Goal: Task Accomplishment & Management: Use online tool/utility

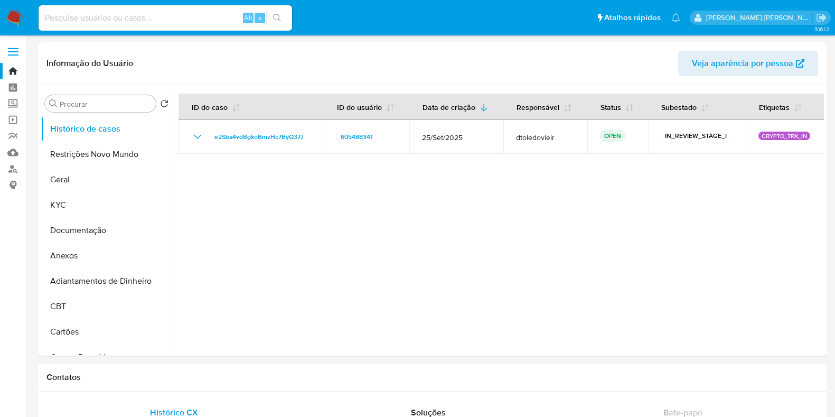
select select "10"
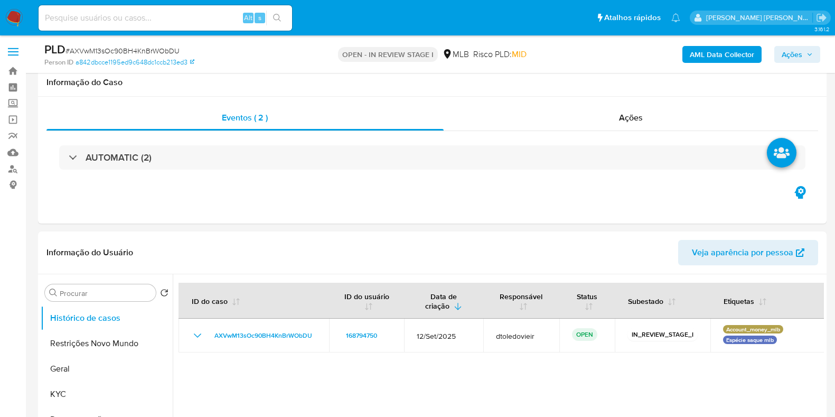
select select "10"
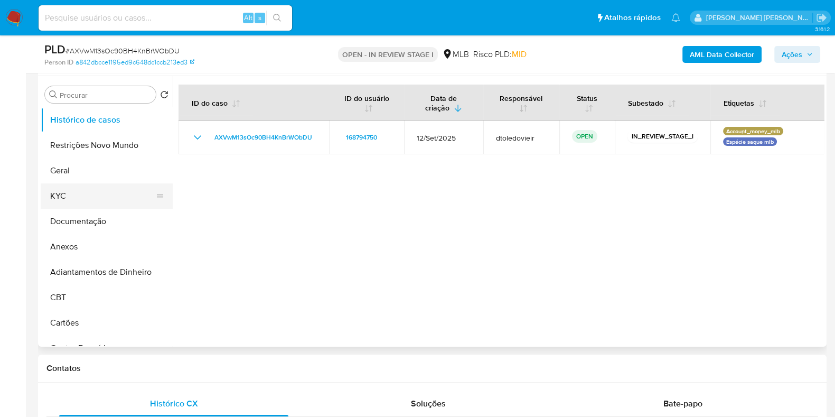
click at [108, 198] on button "KYC" at bounding box center [103, 195] width 124 height 25
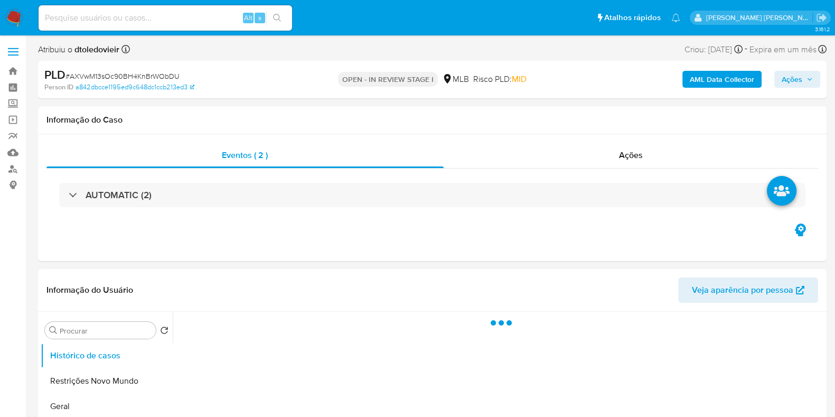
select select "10"
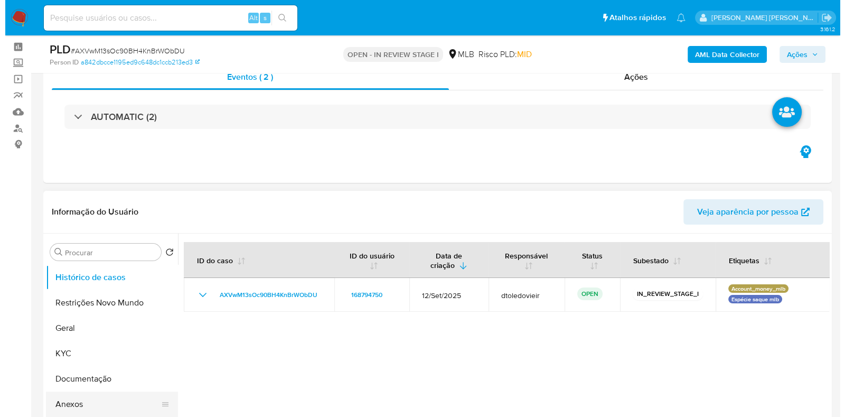
scroll to position [198, 0]
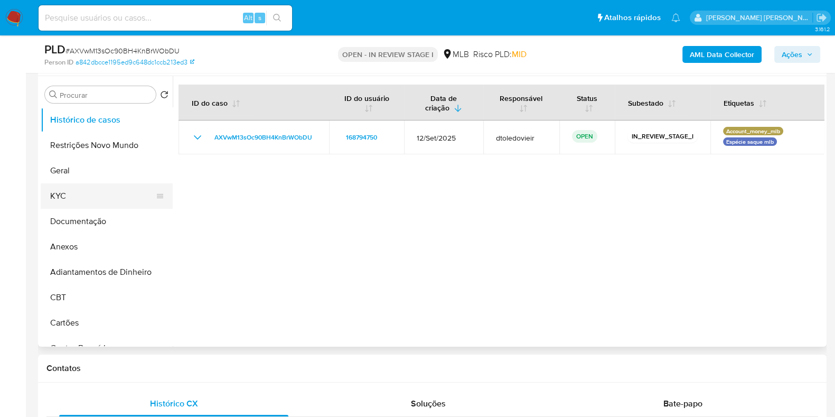
click at [90, 201] on button "KYC" at bounding box center [103, 195] width 124 height 25
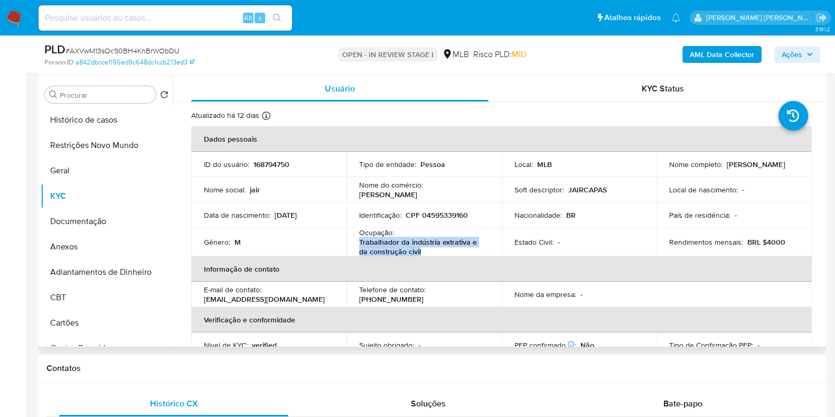
drag, startPoint x: 425, startPoint y: 248, endPoint x: 358, endPoint y: 247, distance: 67.1
click at [359, 247] on p "Trabalhador da indústria extrativa e da construção civil" at bounding box center [422, 246] width 126 height 19
copy p "Trabalhador da indústria extrativa e da construção civil"
click at [107, 231] on button "Documentação" at bounding box center [103, 221] width 124 height 25
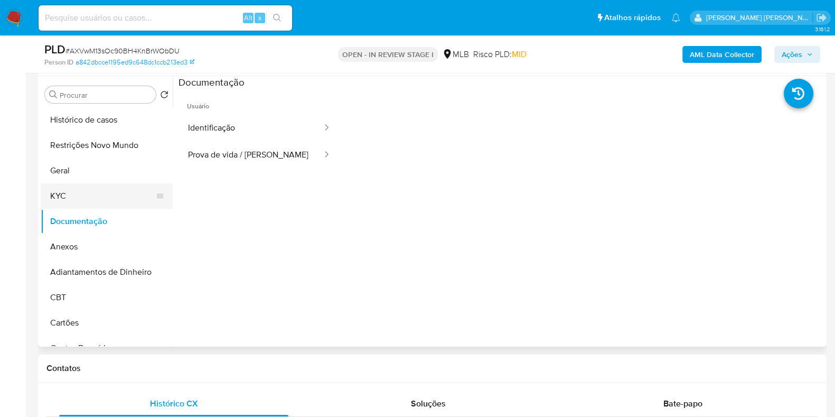
click at [103, 201] on button "KYC" at bounding box center [103, 195] width 124 height 25
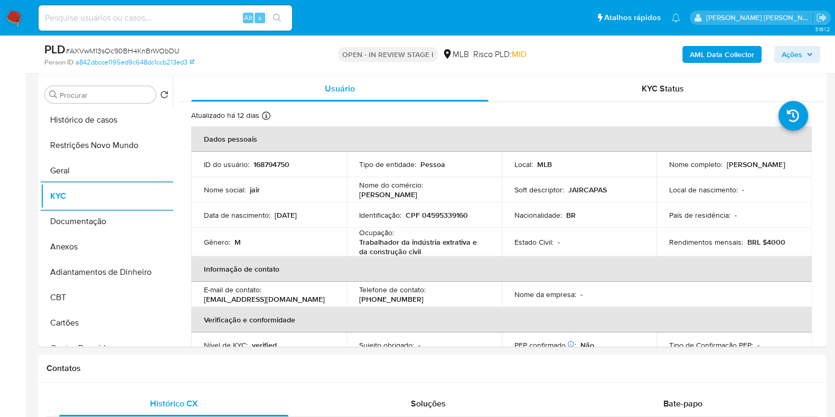
click at [725, 57] on b "AML Data Collector" at bounding box center [722, 54] width 64 height 17
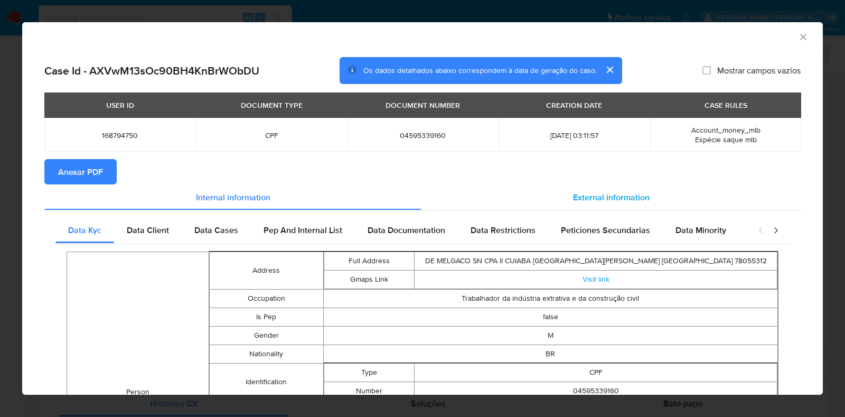
click at [596, 199] on span "External information" at bounding box center [611, 197] width 77 height 12
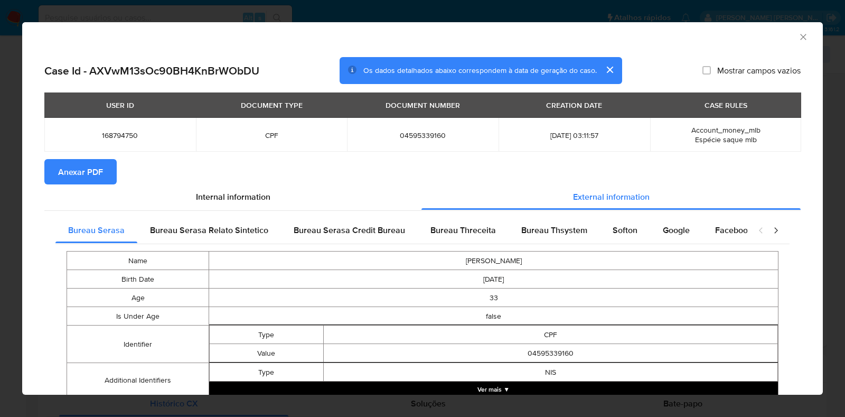
drag, startPoint x: 526, startPoint y: 222, endPoint x: 555, endPoint y: 245, distance: 36.6
click at [526, 223] on div "Bureau Thsystem" at bounding box center [554, 230] width 91 height 25
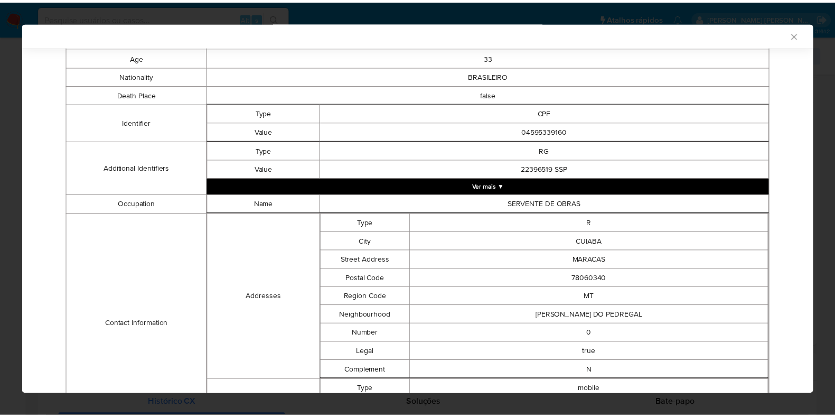
scroll to position [0, 0]
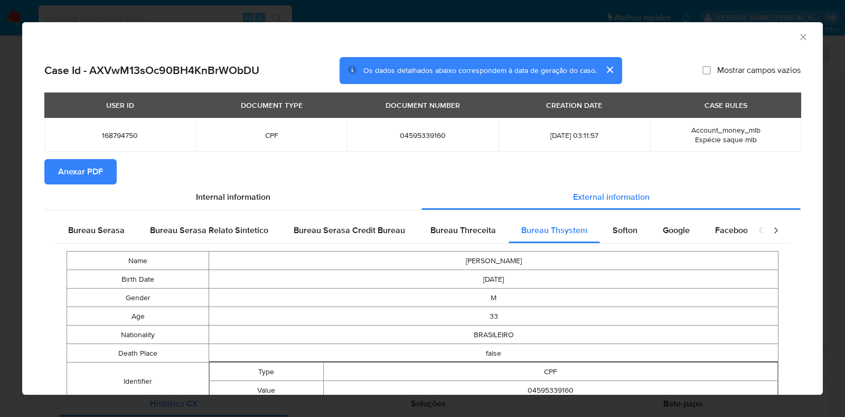
click at [418, 137] on span "04595339160" at bounding box center [423, 136] width 126 height 10
copy span "04595339160"
click at [798, 40] on icon "Fechar a janela" at bounding box center [803, 37] width 11 height 11
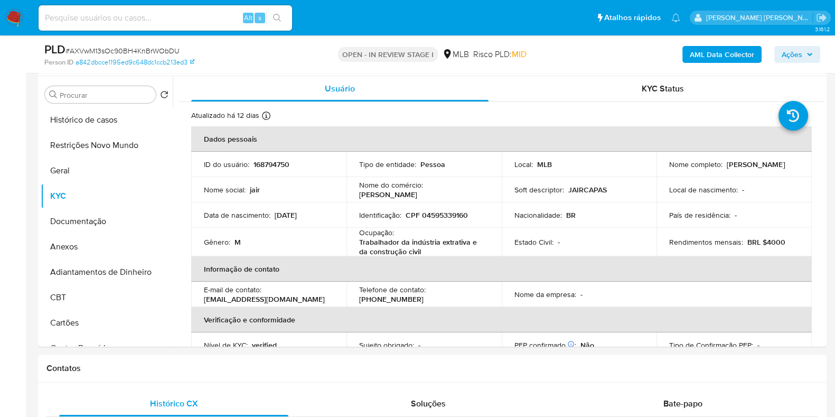
click at [799, 51] on span "Ações" at bounding box center [792, 54] width 21 height 17
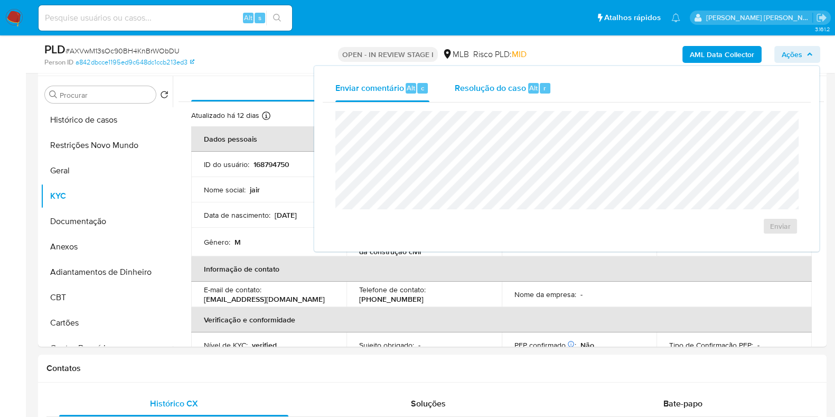
click at [541, 87] on div "r" at bounding box center [545, 88] width 11 height 11
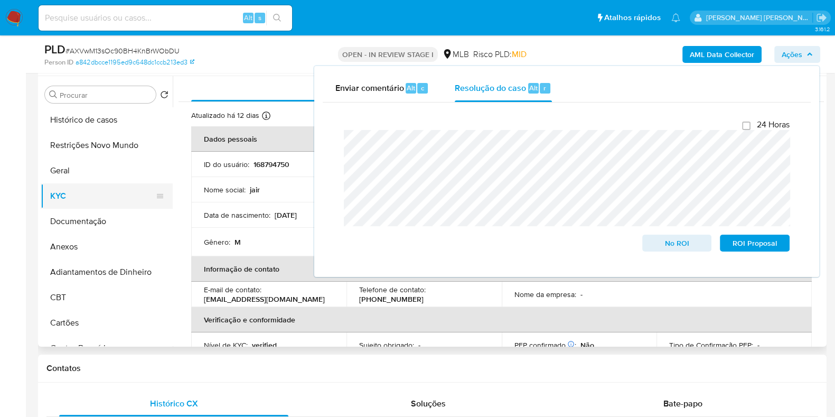
click at [71, 198] on button "KYC" at bounding box center [103, 195] width 124 height 25
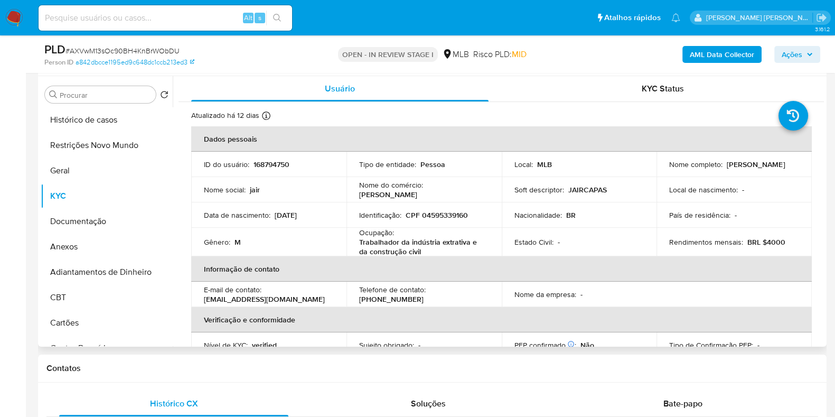
drag, startPoint x: 793, startPoint y: 164, endPoint x: 724, endPoint y: 165, distance: 68.2
click at [724, 165] on div "Nome completo : Jair Borges da Silva" at bounding box center [734, 165] width 130 height 10
copy p "Jair Borges da Silva"
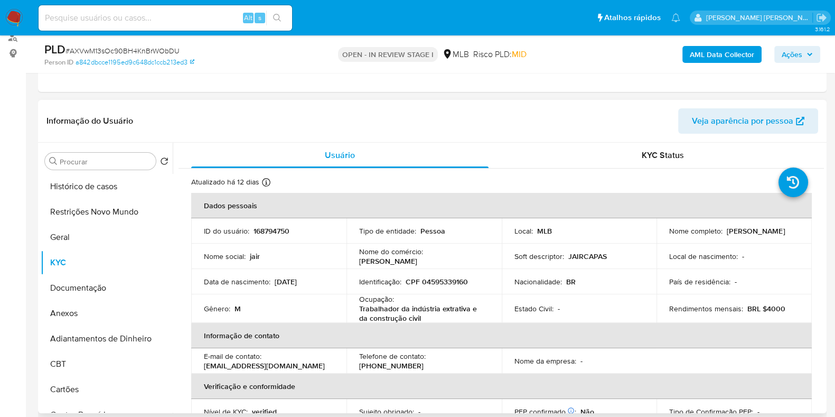
click at [448, 278] on p "CPF 04595339160" at bounding box center [437, 282] width 62 height 10
copy p "04595339160"
drag, startPoint x: 76, startPoint y: 225, endPoint x: 74, endPoint y: 234, distance: 9.2
click at [75, 227] on button "Geral" at bounding box center [103, 237] width 124 height 25
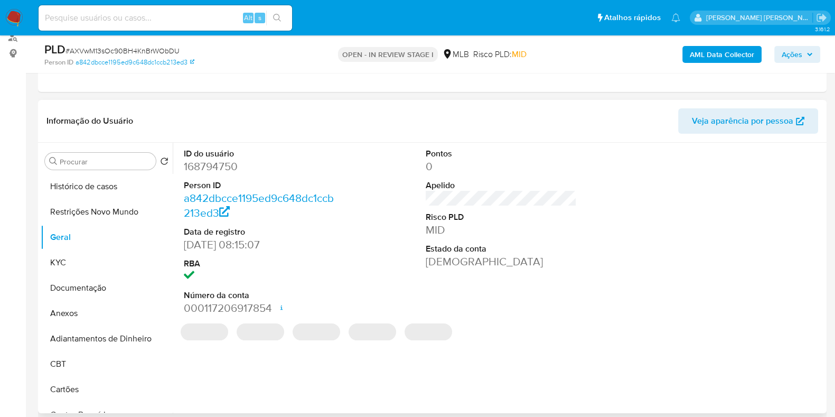
click at [214, 167] on dd "168794750" at bounding box center [259, 166] width 151 height 15
copy dd "168794750"
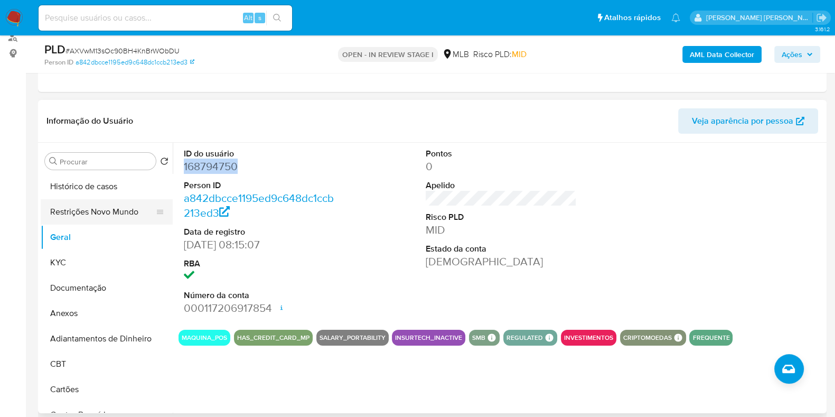
click at [87, 209] on button "Restrições Novo Mundo" at bounding box center [103, 211] width 124 height 25
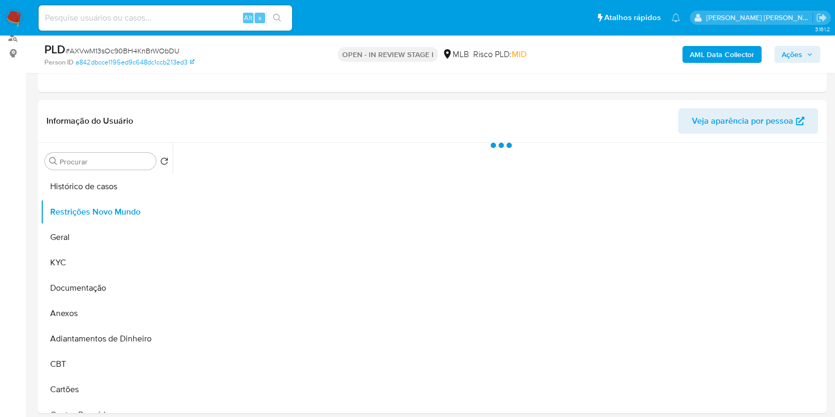
scroll to position [198, 0]
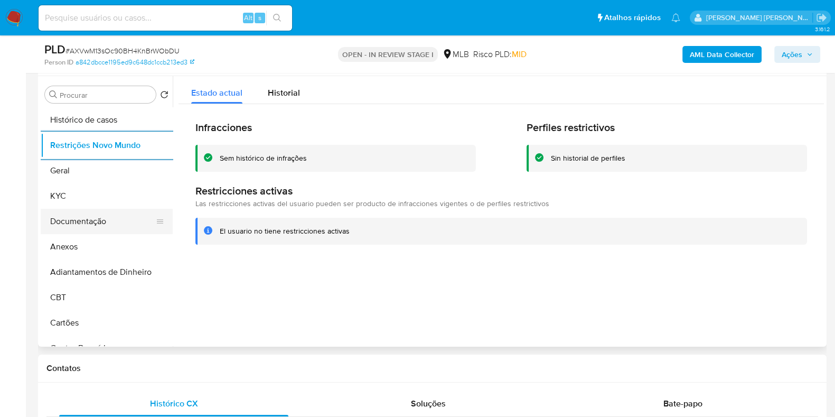
click at [107, 211] on button "Documentação" at bounding box center [103, 221] width 124 height 25
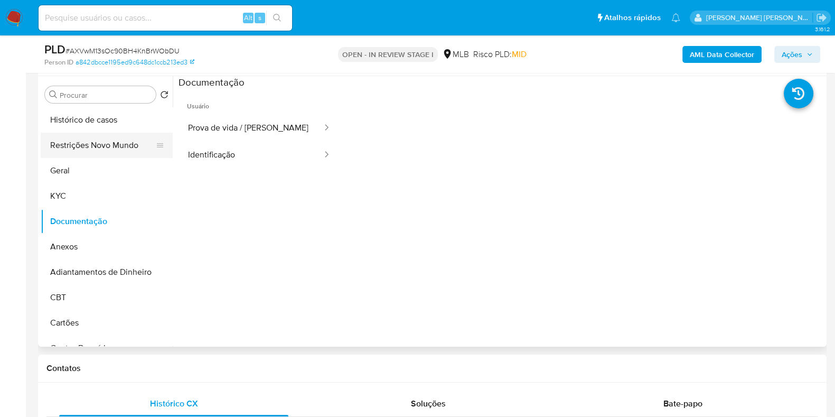
click at [89, 143] on button "Restrições Novo Mundo" at bounding box center [103, 145] width 124 height 25
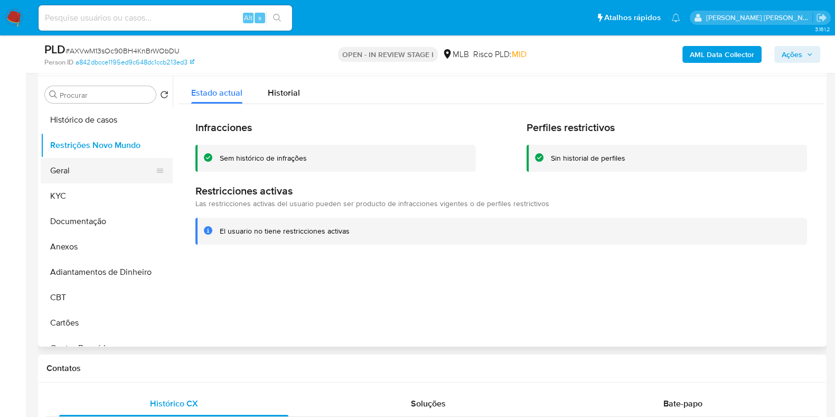
click at [90, 174] on button "Geral" at bounding box center [103, 170] width 124 height 25
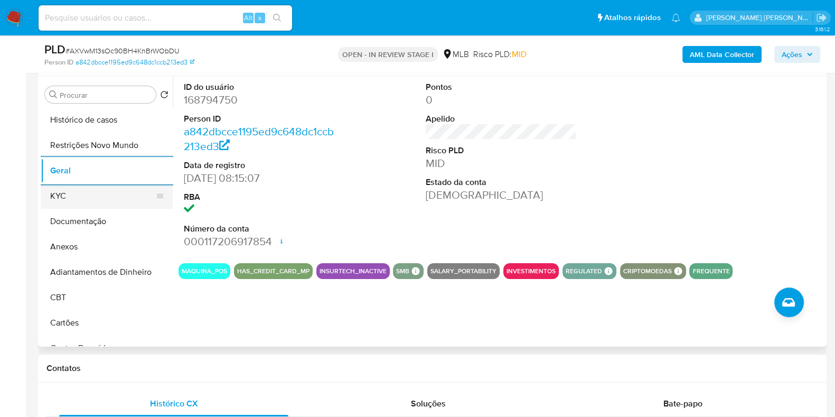
drag, startPoint x: 92, startPoint y: 189, endPoint x: 91, endPoint y: 197, distance: 8.0
click at [92, 189] on button "KYC" at bounding box center [103, 195] width 124 height 25
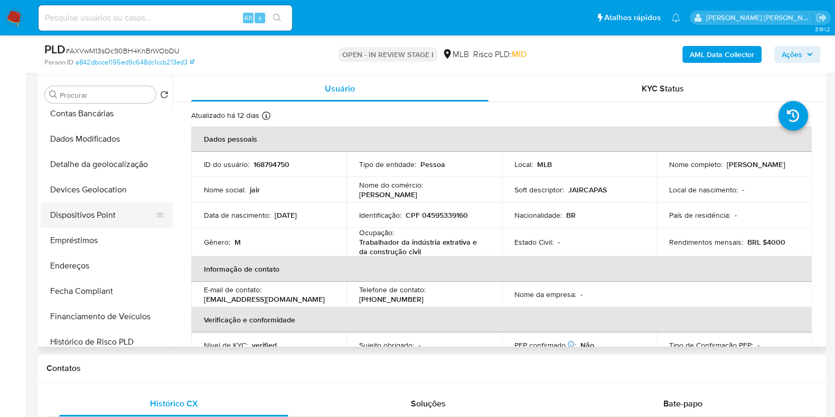
scroll to position [264, 0]
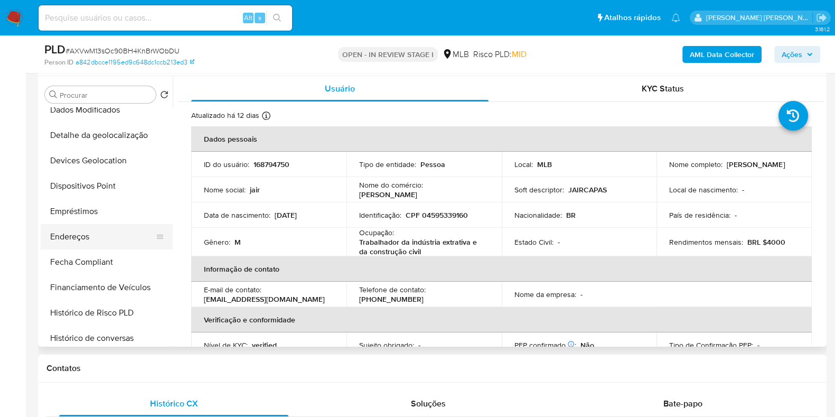
click at [78, 237] on button "Endereços" at bounding box center [103, 236] width 124 height 25
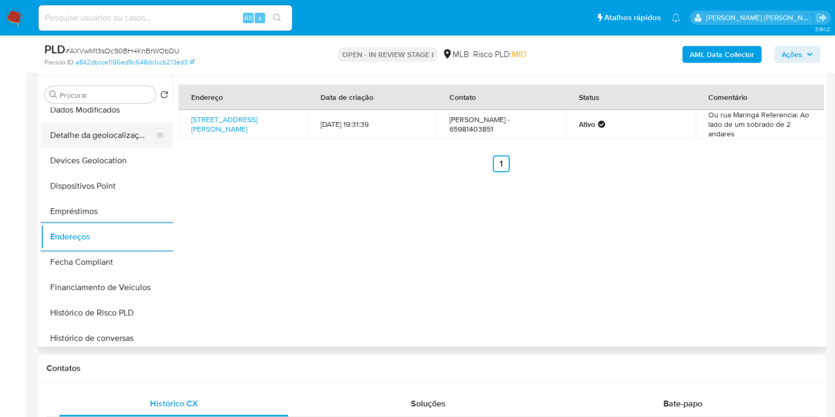
click at [124, 137] on button "Detalhe da geolocalização" at bounding box center [103, 135] width 124 height 25
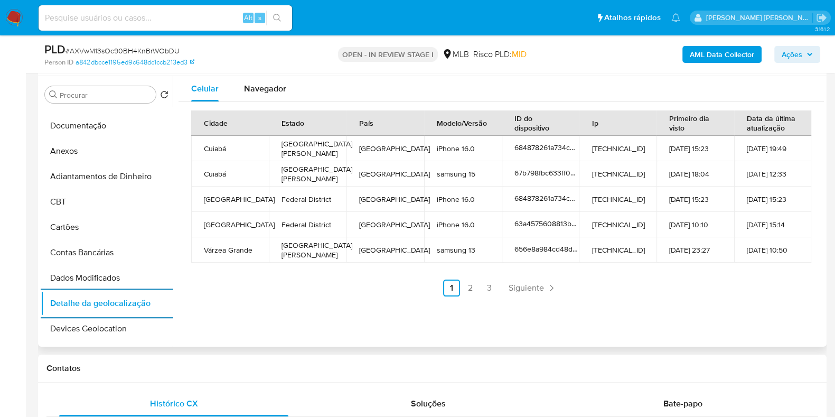
scroll to position [0, 0]
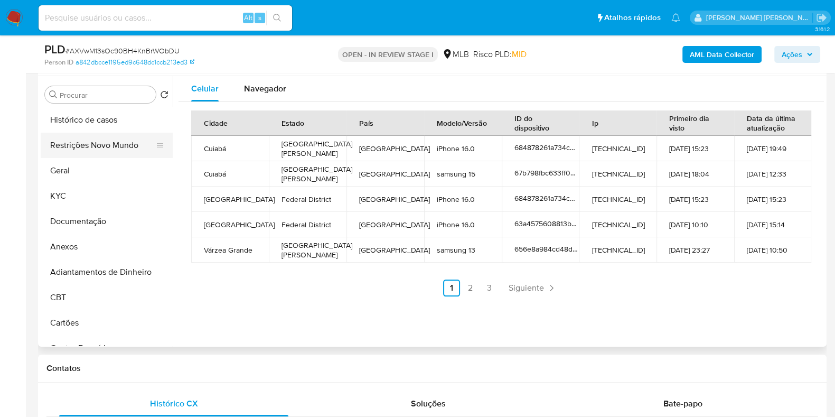
click at [122, 147] on button "Restrições Novo Mundo" at bounding box center [103, 145] width 124 height 25
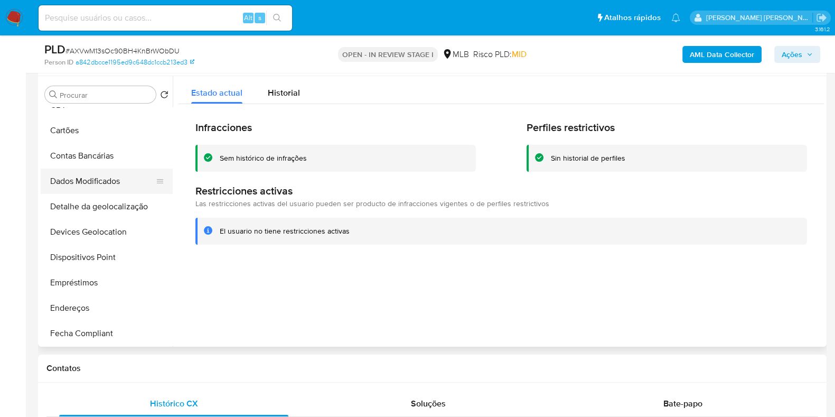
scroll to position [198, 0]
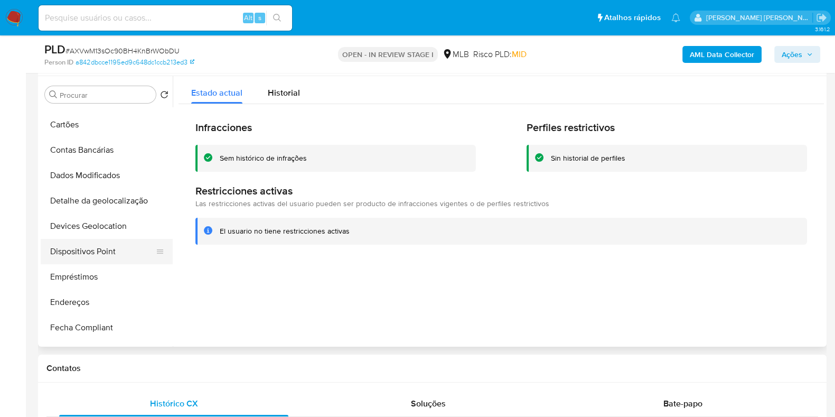
click at [76, 250] on button "Dispositivos Point" at bounding box center [103, 251] width 124 height 25
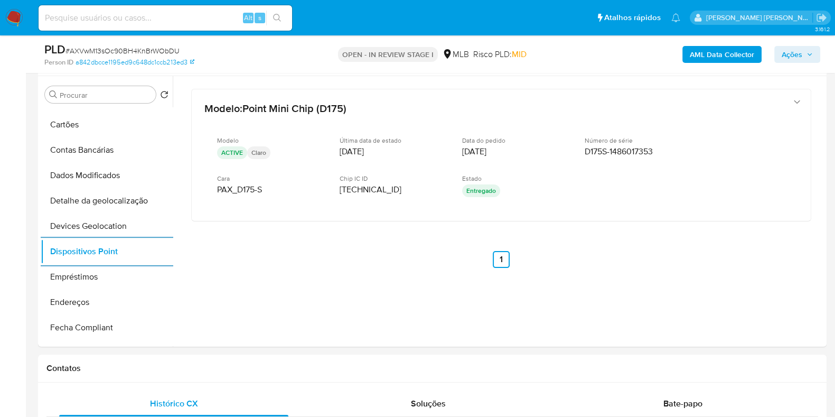
click at [704, 51] on b "AML Data Collector" at bounding box center [722, 54] width 64 height 17
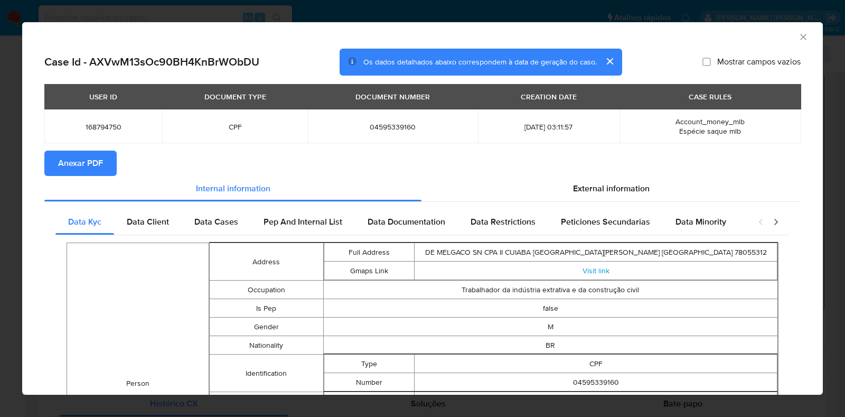
click at [86, 164] on span "Anexar PDF" at bounding box center [80, 163] width 45 height 23
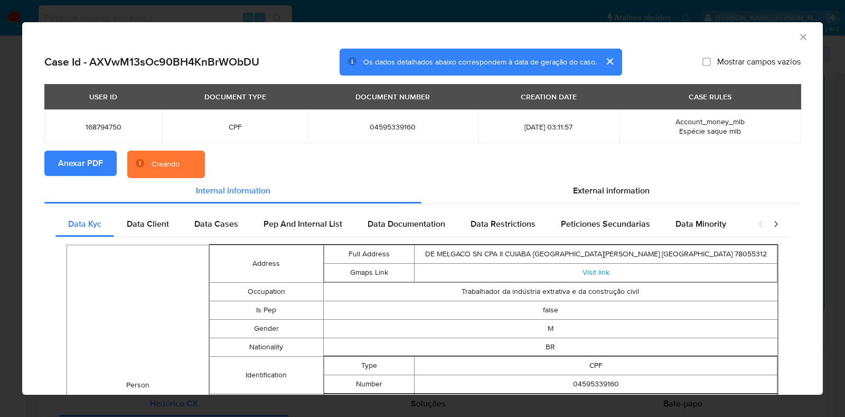
click at [0, 176] on div "AML Data Collector Case Id - AXVwM13sOc90BH4KnBrWObDU Os dados detalhados abaix…" at bounding box center [422, 208] width 845 height 417
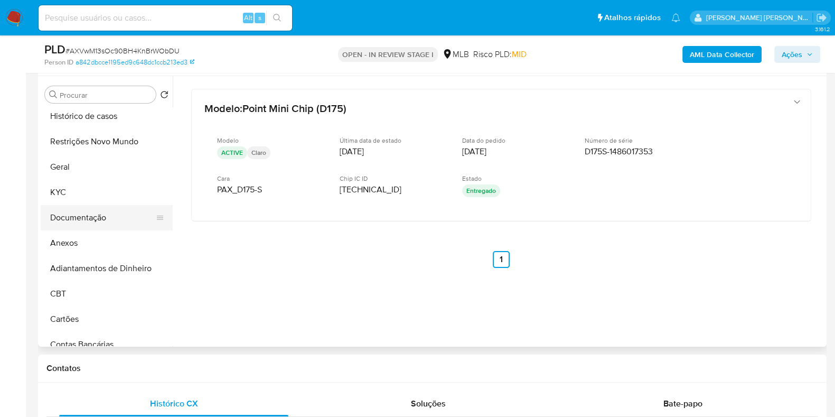
scroll to position [0, 0]
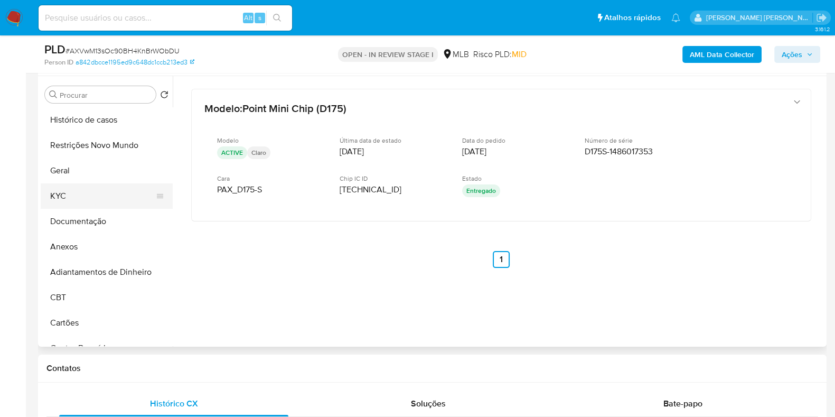
click at [82, 191] on button "KYC" at bounding box center [103, 195] width 124 height 25
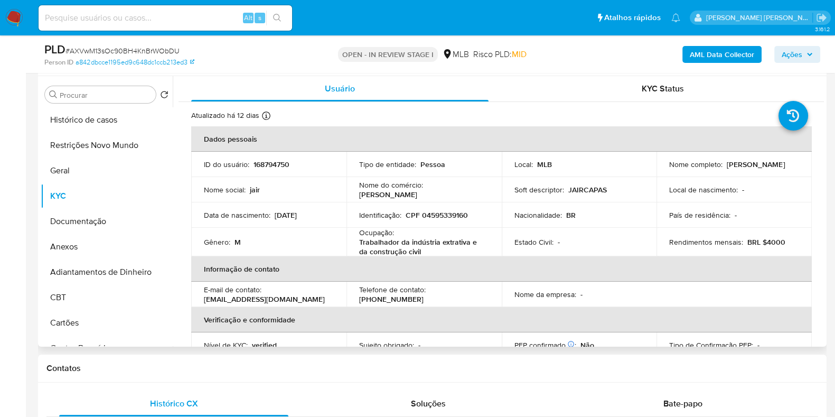
drag, startPoint x: 788, startPoint y: 163, endPoint x: 724, endPoint y: 168, distance: 64.1
click at [724, 168] on div "Nome completo : Jair Borges da Silva" at bounding box center [734, 165] width 130 height 10
copy p "Jair Borges da Silva"
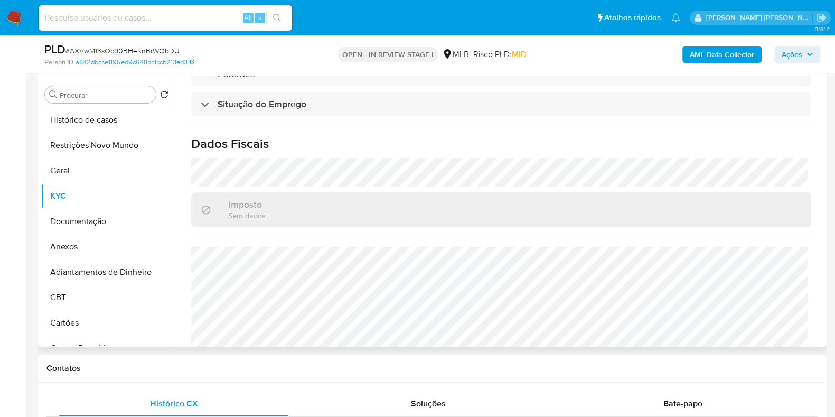
scroll to position [462, 0]
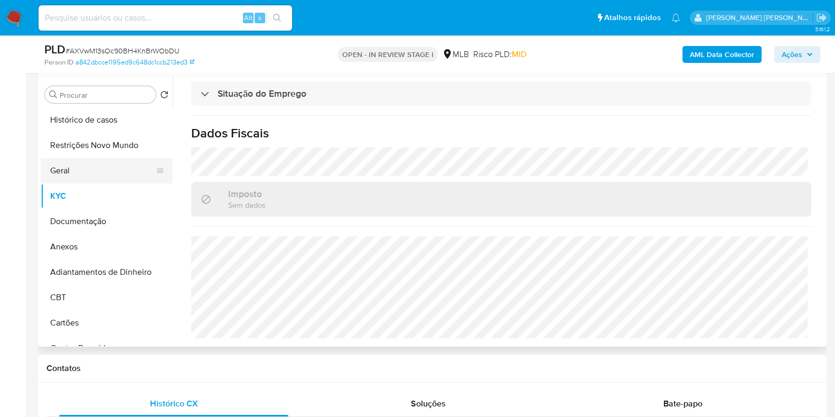
click at [77, 165] on button "Geral" at bounding box center [103, 170] width 124 height 25
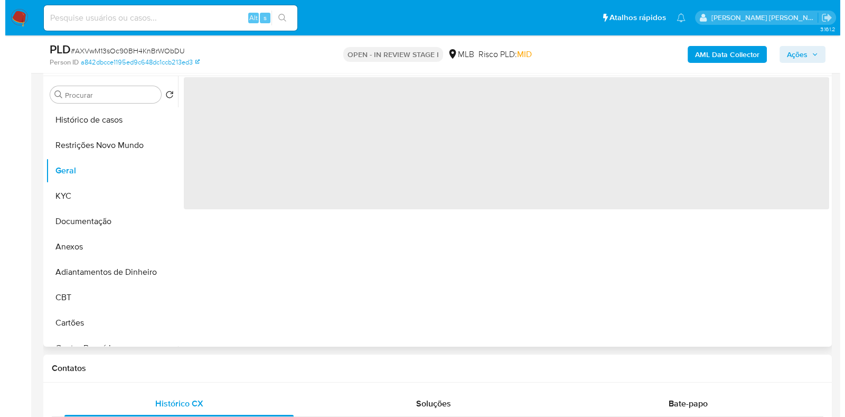
scroll to position [0, 0]
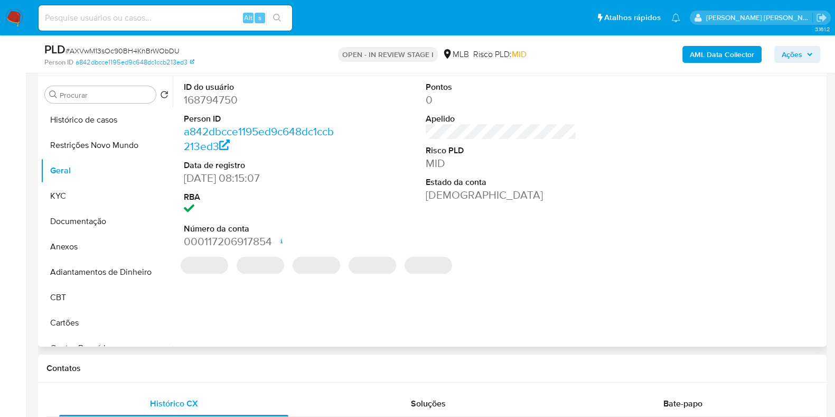
click at [207, 100] on dd "168794750" at bounding box center [259, 99] width 151 height 15
copy dd "168794750"
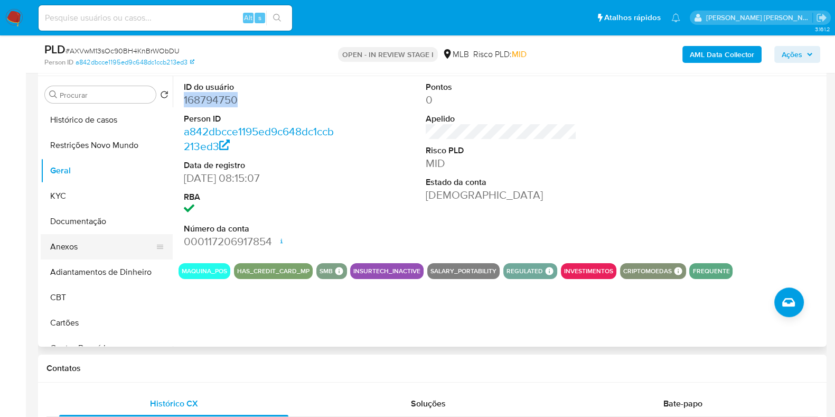
click at [82, 239] on button "Anexos" at bounding box center [103, 246] width 124 height 25
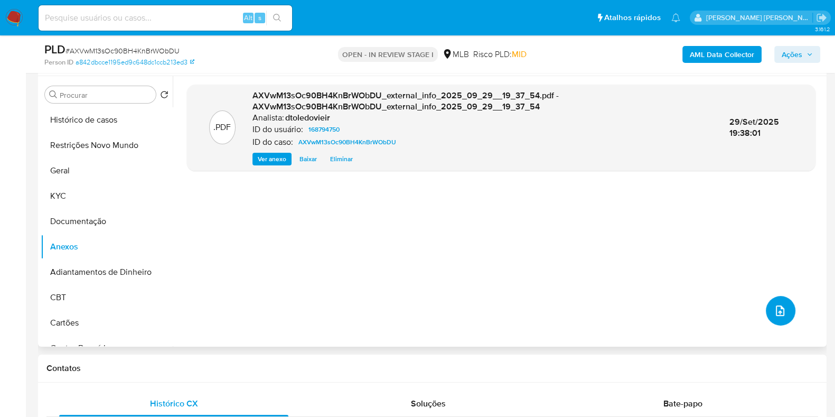
click at [774, 307] on icon "upload-file" at bounding box center [780, 310] width 13 height 13
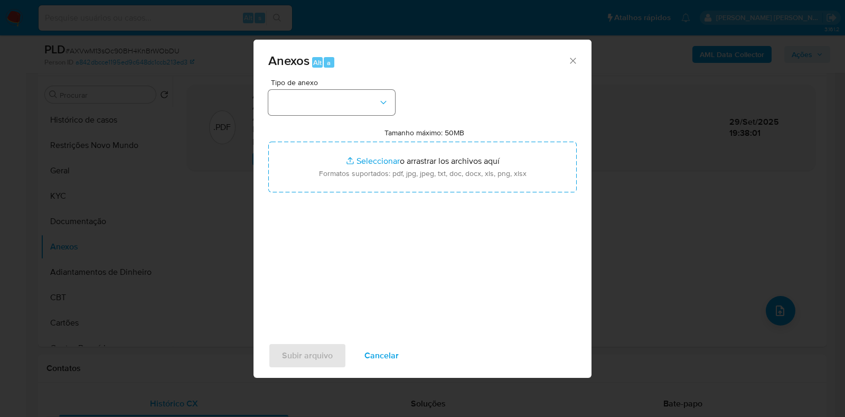
drag, startPoint x: 344, startPoint y: 86, endPoint x: 337, endPoint y: 101, distance: 16.5
click at [338, 100] on div "Tipo de anexo" at bounding box center [331, 97] width 127 height 36
click at [338, 99] on button "button" at bounding box center [331, 102] width 127 height 25
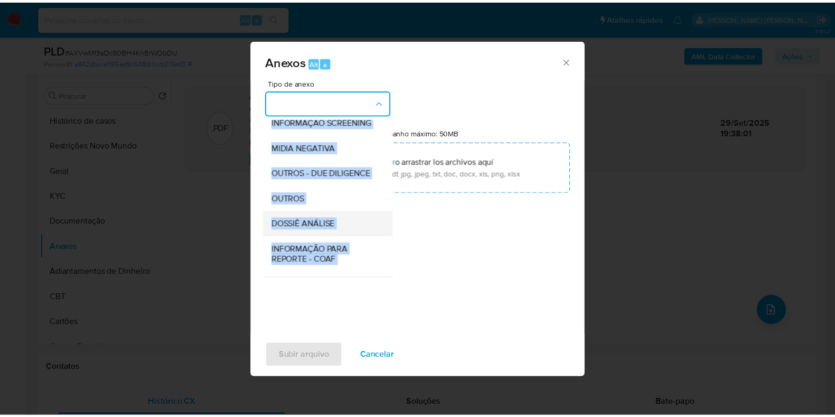
scroll to position [163, 0]
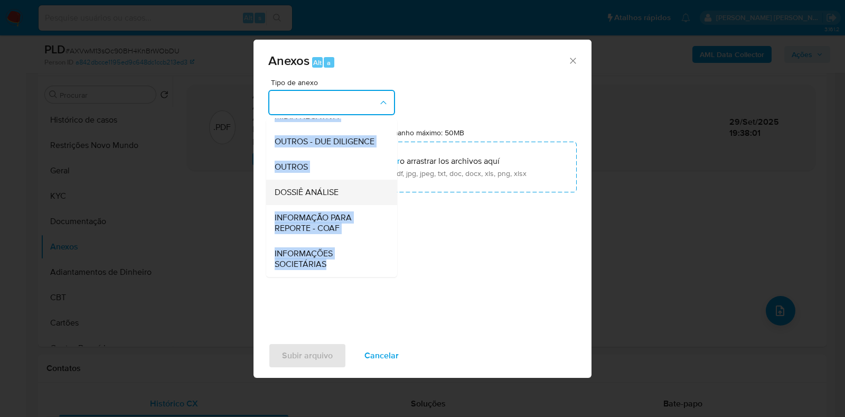
click at [330, 193] on span "DOSSIÊ ANÁLISE" at bounding box center [307, 192] width 64 height 11
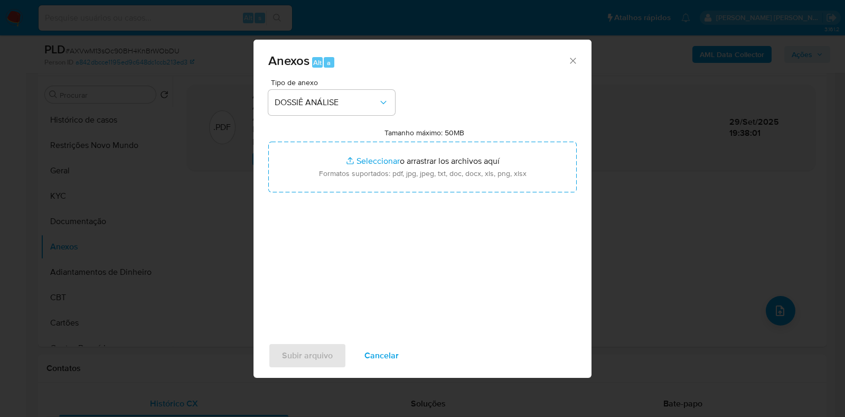
click at [455, 219] on div "Tipo de anexo DOSSIÊ ANÁLISE Tamanho máximo: 50MB Seleccionar archivos Seleccio…" at bounding box center [422, 203] width 309 height 249
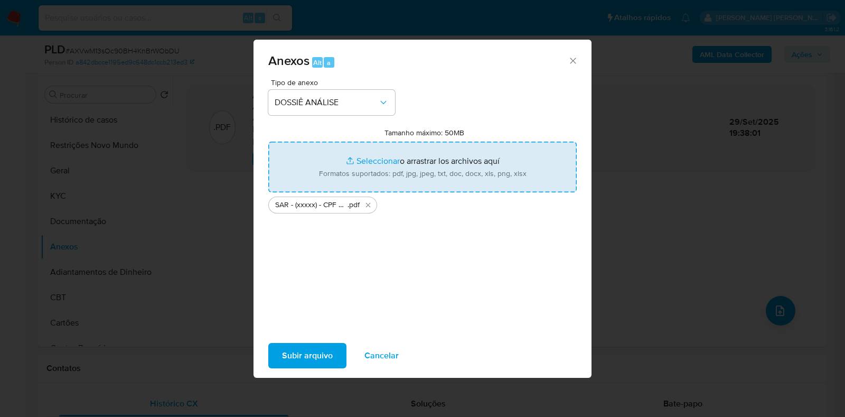
type input "C:\fakepath\Mulan 168794750_2025_09_29_11_45_54.xlsx"
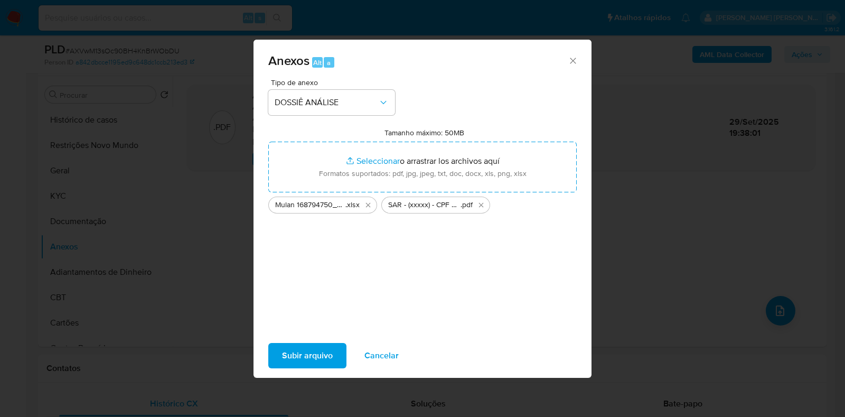
click at [320, 353] on span "Subir arquivo" at bounding box center [307, 355] width 51 height 23
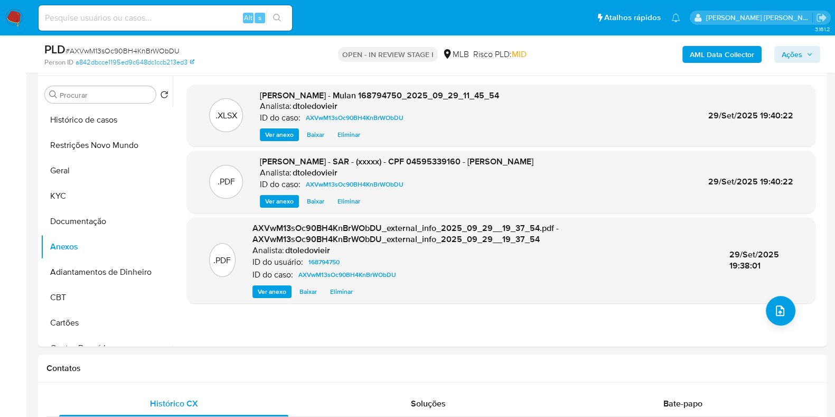
click at [800, 53] on span "Ações" at bounding box center [792, 54] width 21 height 17
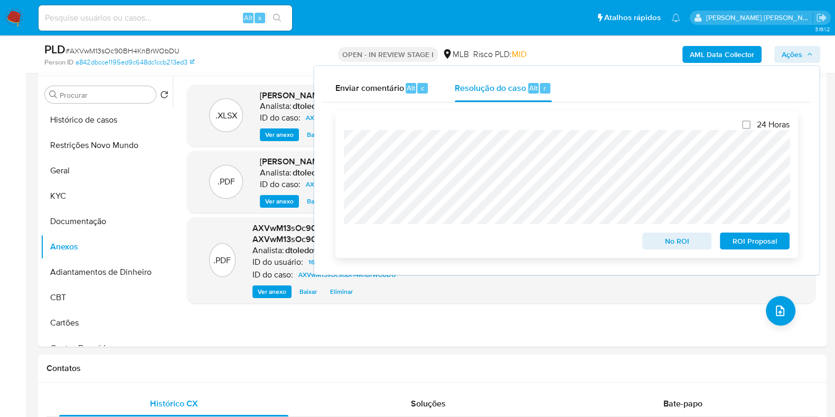
click at [752, 237] on span "ROI Proposal" at bounding box center [755, 241] width 55 height 15
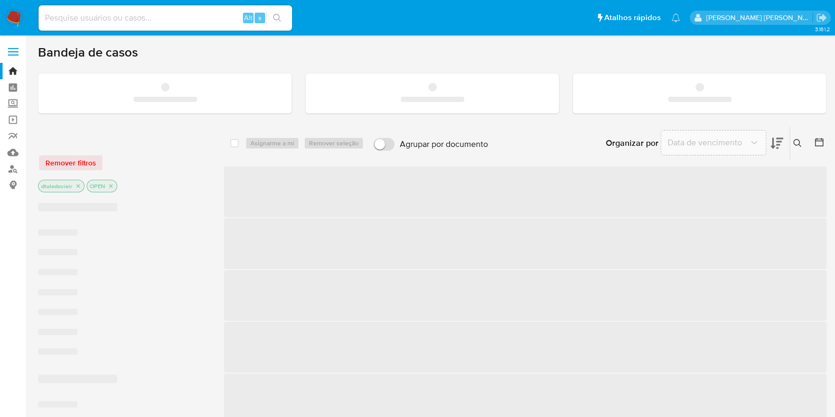
click at [184, 18] on input at bounding box center [166, 18] width 254 height 14
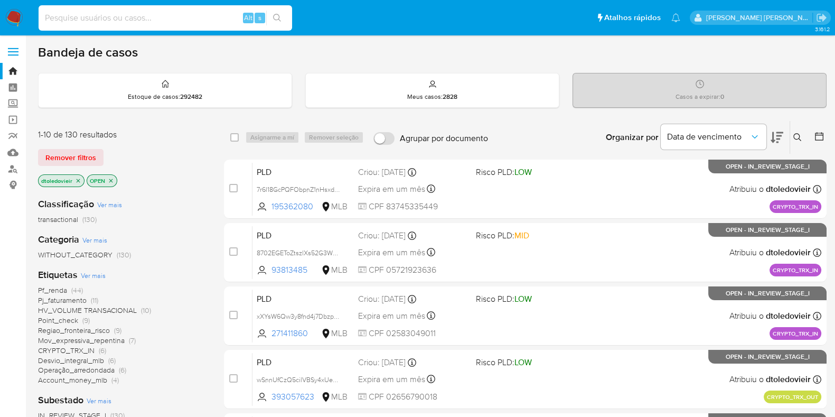
paste input "1203578552"
type input "1203578552"
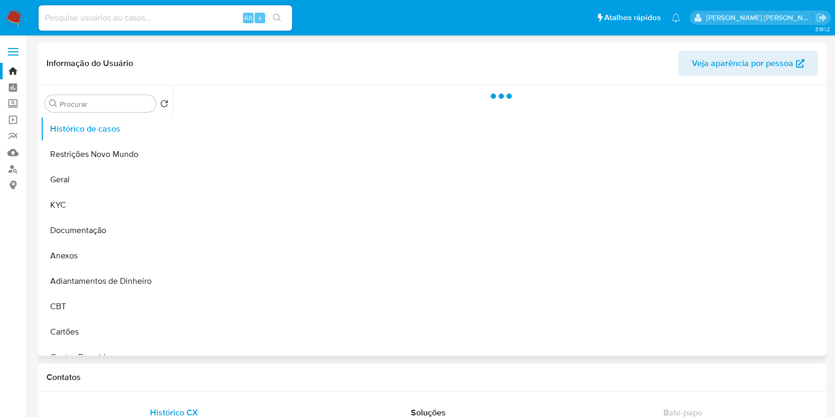
select select "10"
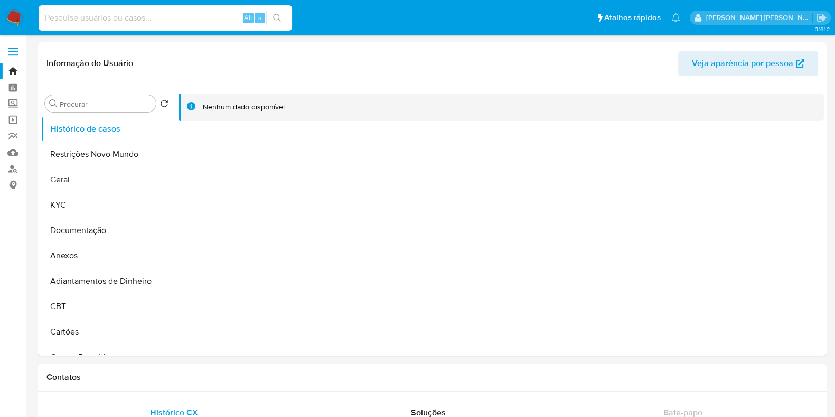
click at [177, 18] on input at bounding box center [166, 18] width 254 height 14
paste input "2357674721"
type input "2357674721"
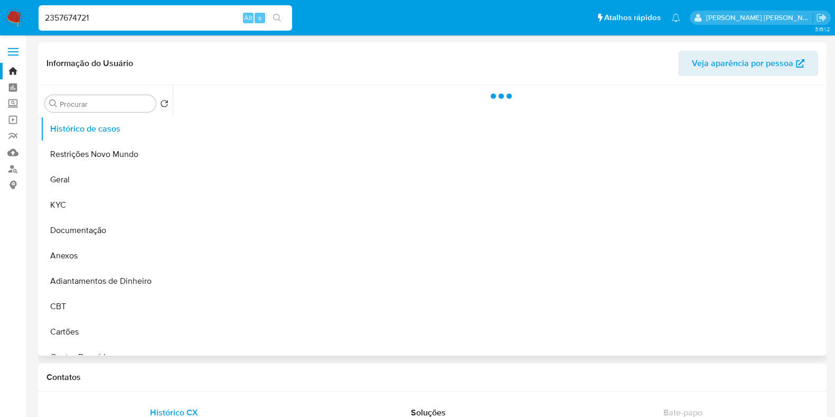
select select "10"
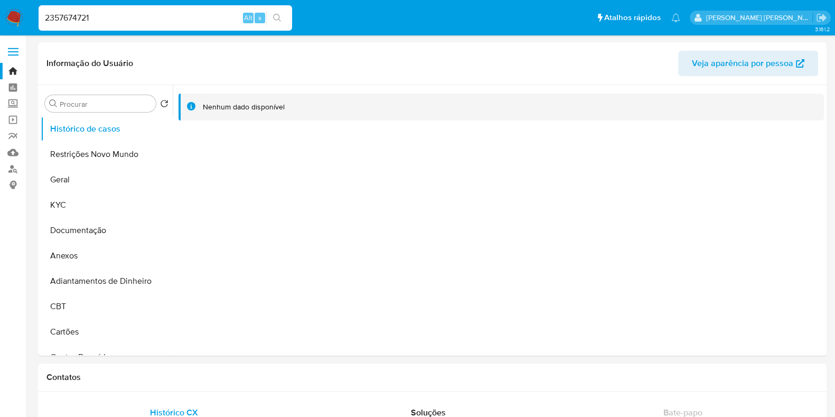
click at [205, 20] on input "2357674721" at bounding box center [166, 18] width 254 height 14
paste input "457590400"
type input "457590400"
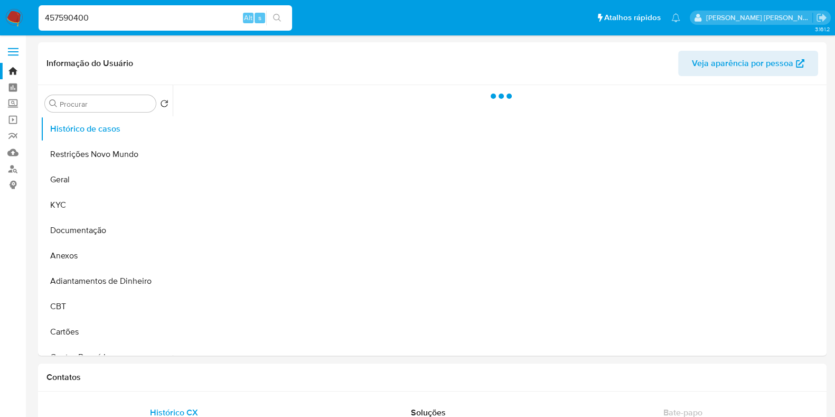
select select "10"
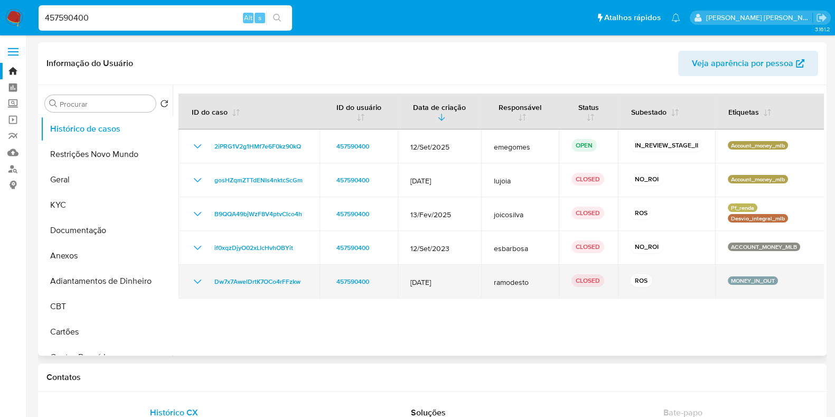
click at [191, 278] on icon "Mostrar/Ocultar" at bounding box center [197, 281] width 13 height 13
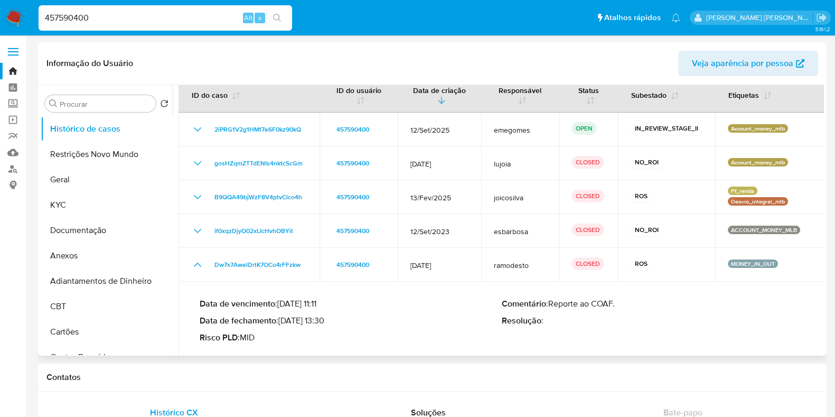
scroll to position [26, 0]
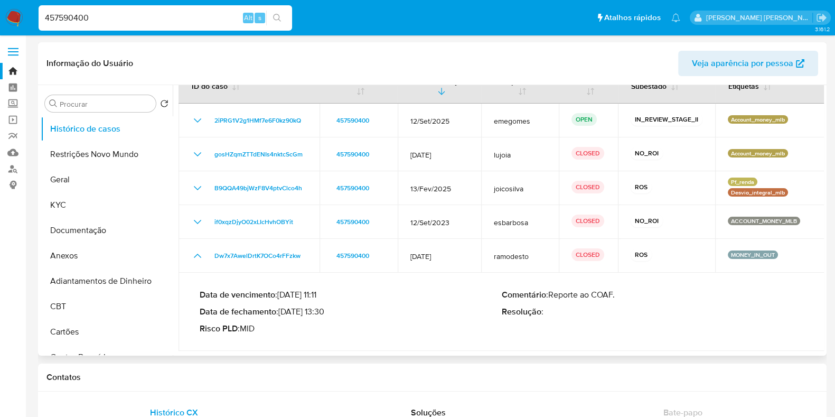
drag, startPoint x: 325, startPoint y: 312, endPoint x: 283, endPoint y: 314, distance: 42.3
click at [283, 314] on p "Data de fechamento : 18/08/2023 13:30" at bounding box center [351, 311] width 302 height 11
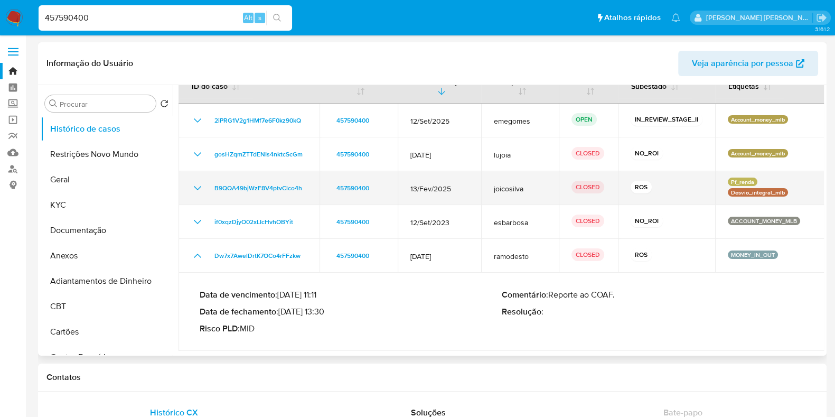
click at [198, 188] on icon "Mostrar/Ocultar" at bounding box center [197, 188] width 7 height 4
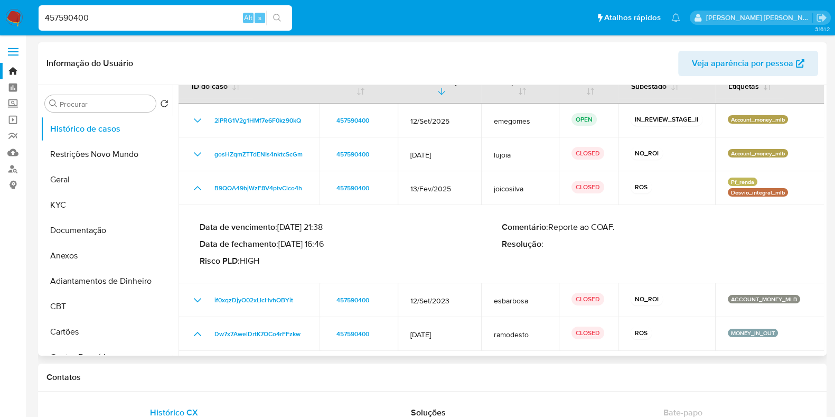
drag, startPoint x: 324, startPoint y: 244, endPoint x: 283, endPoint y: 245, distance: 41.2
click at [283, 245] on p "Data de fechamento : 12/03/2025 16:46" at bounding box center [351, 244] width 302 height 11
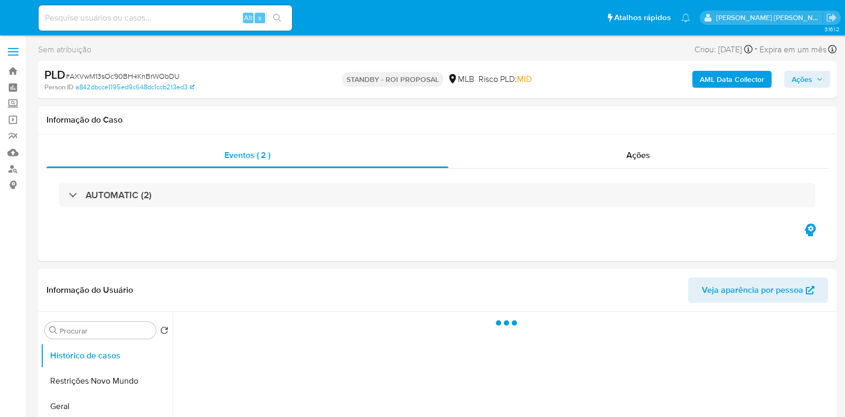
select select "10"
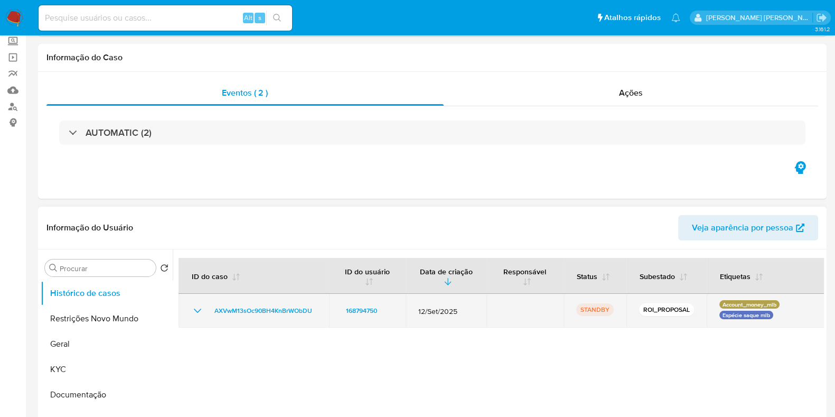
scroll to position [132, 0]
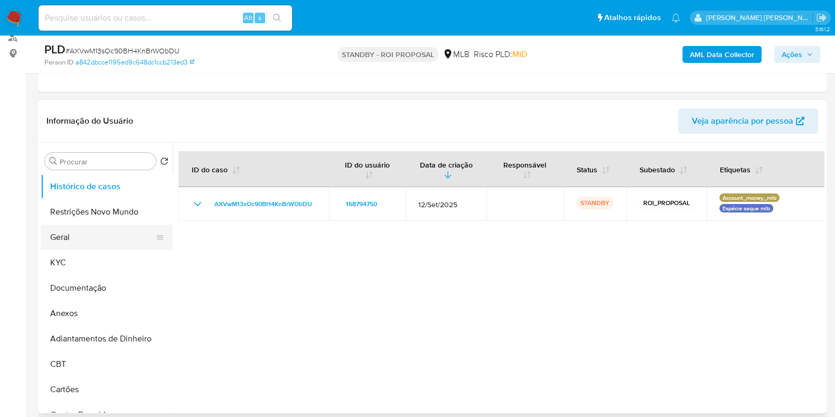
click at [81, 240] on button "Geral" at bounding box center [103, 237] width 124 height 25
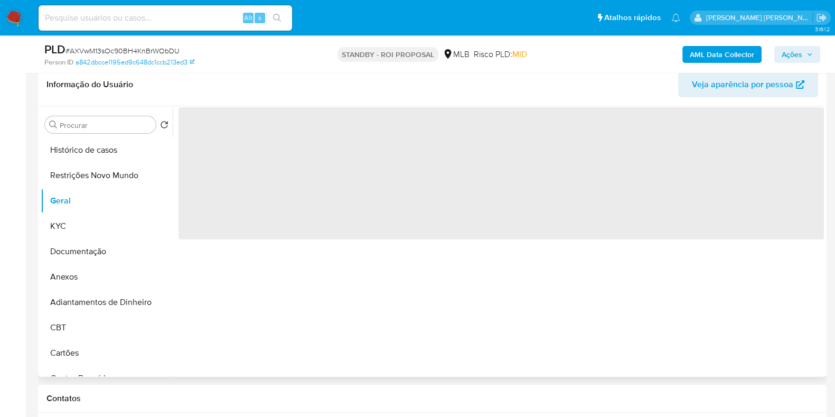
scroll to position [198, 0]
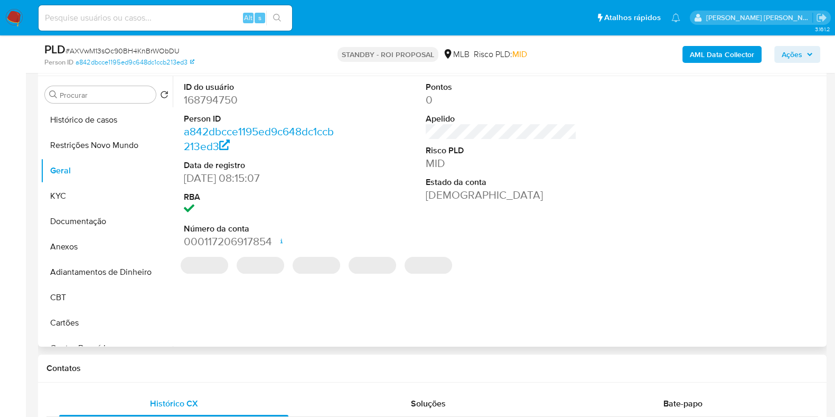
click at [211, 98] on dd "168794750" at bounding box center [259, 99] width 151 height 15
copy dd "168794750"
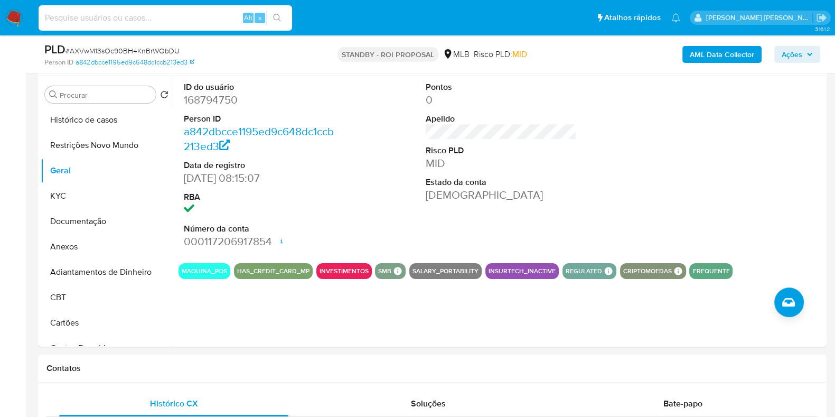
click at [199, 14] on input at bounding box center [166, 18] width 254 height 14
paste input "1008084786"
type input "1008084786"
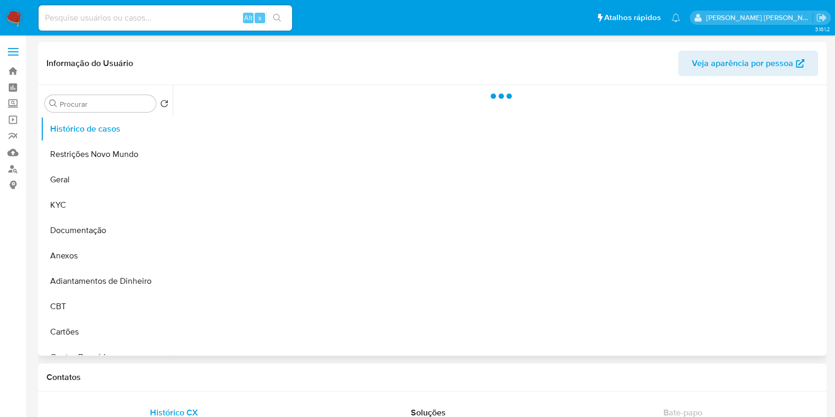
select select "10"
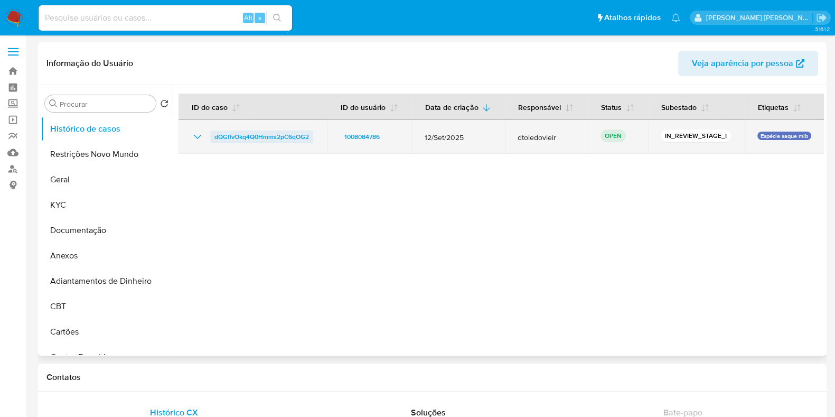
click at [264, 138] on span "dQGflvOkq4Q0Hmms2pC6qOG2" at bounding box center [262, 137] width 95 height 13
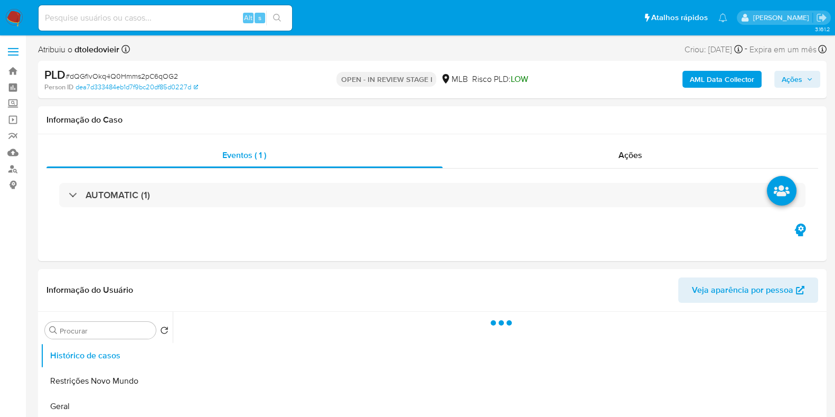
select select "10"
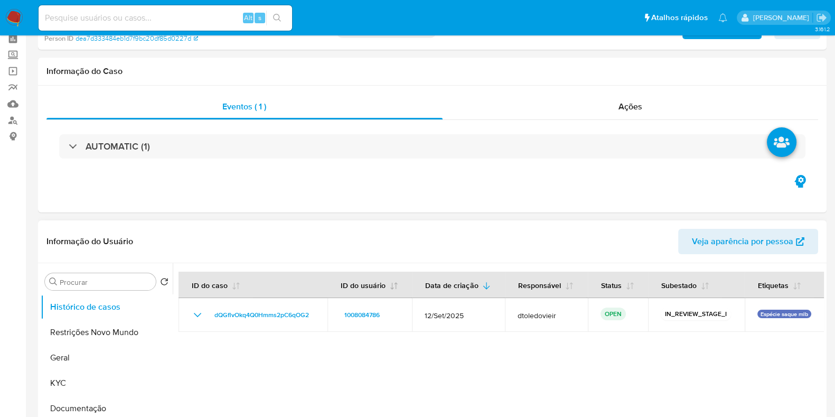
scroll to position [66, 0]
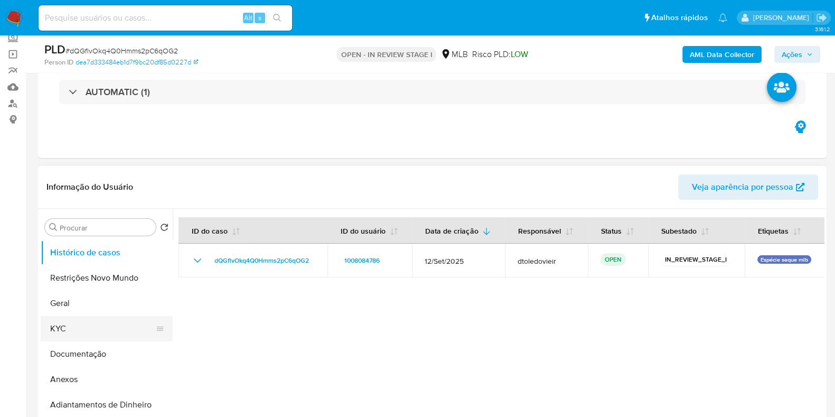
click at [73, 321] on button "KYC" at bounding box center [103, 328] width 124 height 25
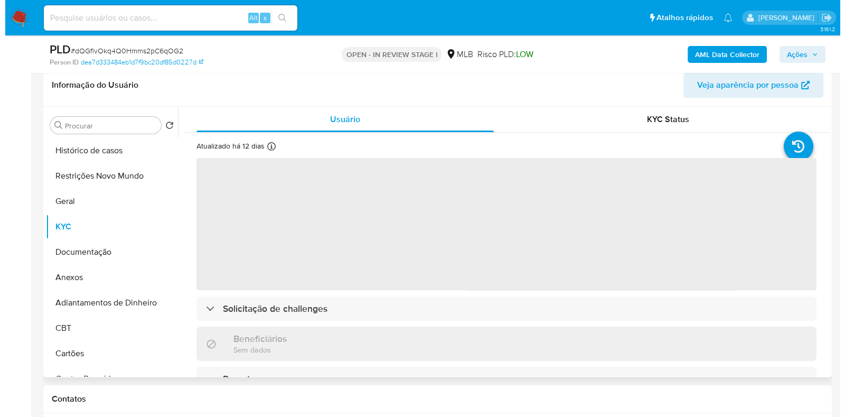
scroll to position [198, 0]
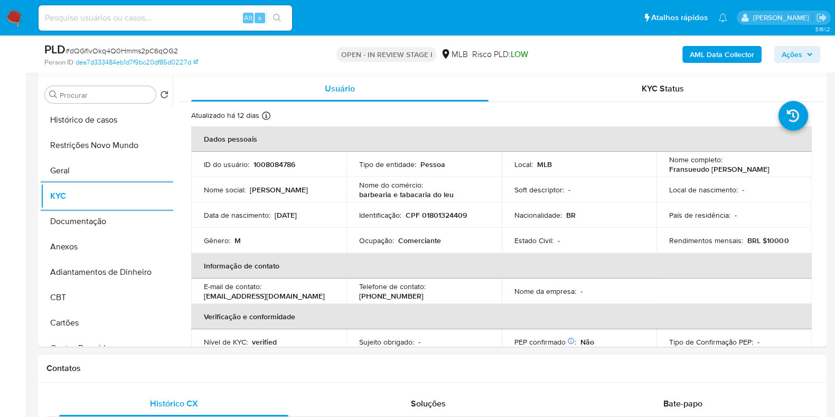
click at [434, 241] on p "Comerciante" at bounding box center [419, 241] width 43 height 10
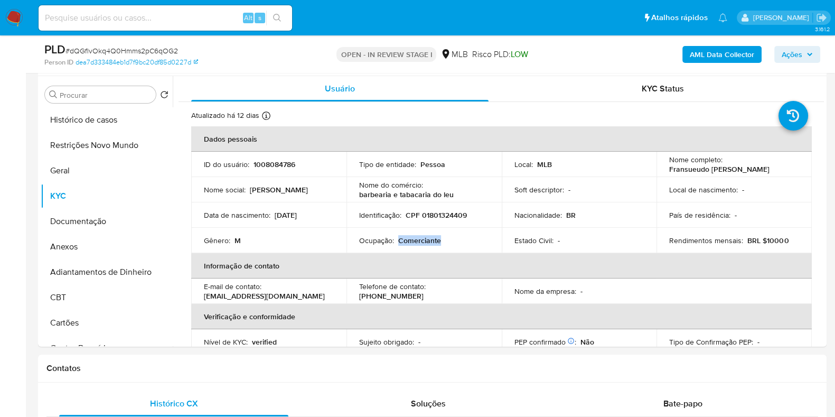
click at [434, 241] on p "Comerciante" at bounding box center [419, 241] width 43 height 10
copy p "Comerciante"
click at [113, 220] on button "Documentação" at bounding box center [103, 221] width 124 height 25
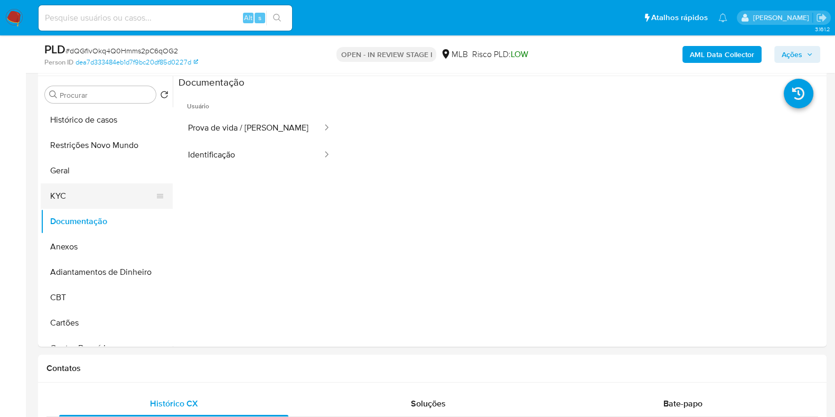
click at [97, 194] on button "KYC" at bounding box center [103, 195] width 124 height 25
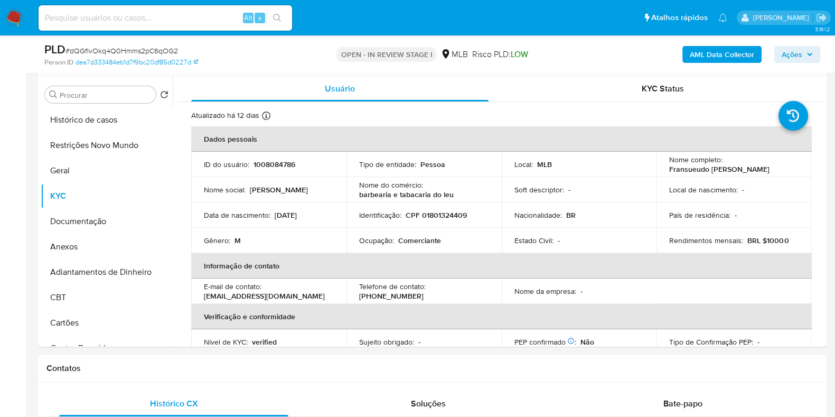
click at [715, 50] on b "AML Data Collector" at bounding box center [722, 54] width 64 height 17
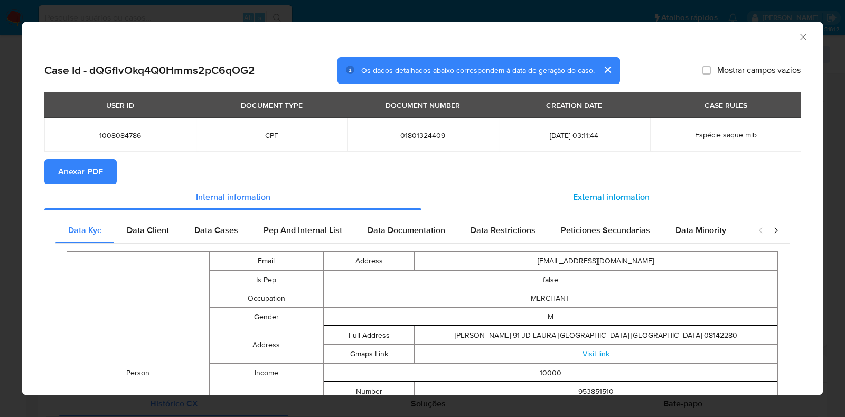
click at [599, 185] on div "External information" at bounding box center [611, 196] width 379 height 25
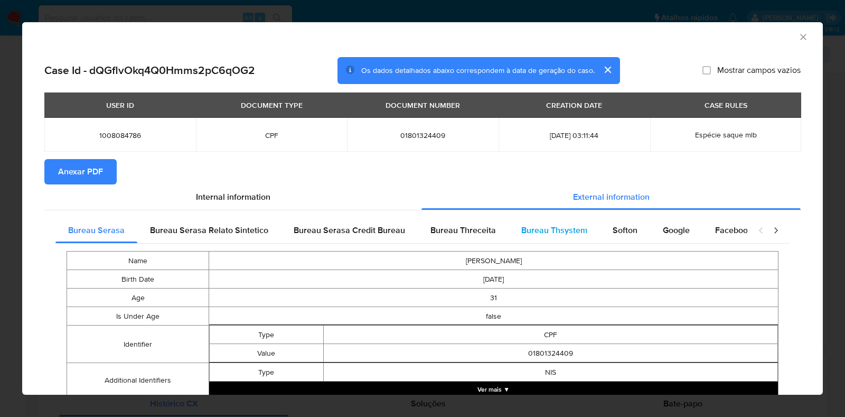
click at [539, 220] on div "Bureau Thsystem" at bounding box center [554, 230] width 91 height 25
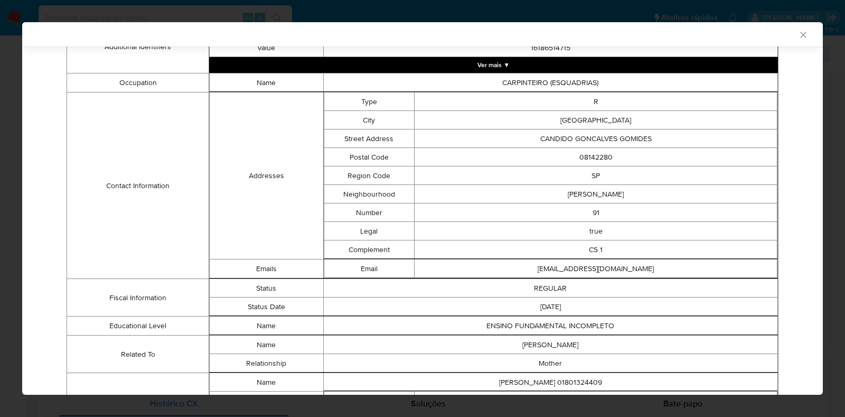
scroll to position [511, 0]
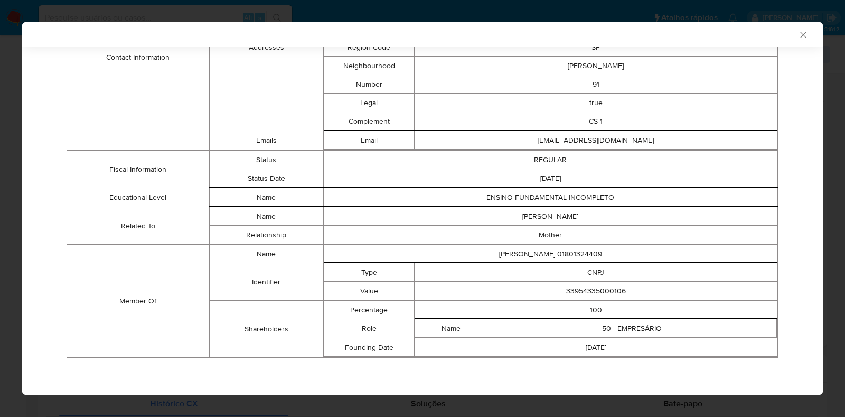
click at [575, 286] on td "33954335000106" at bounding box center [596, 291] width 363 height 18
copy td "33954335000106"
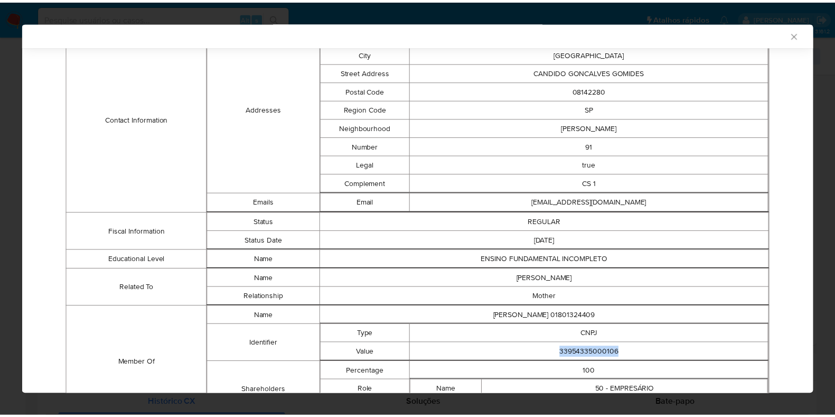
scroll to position [445, 0]
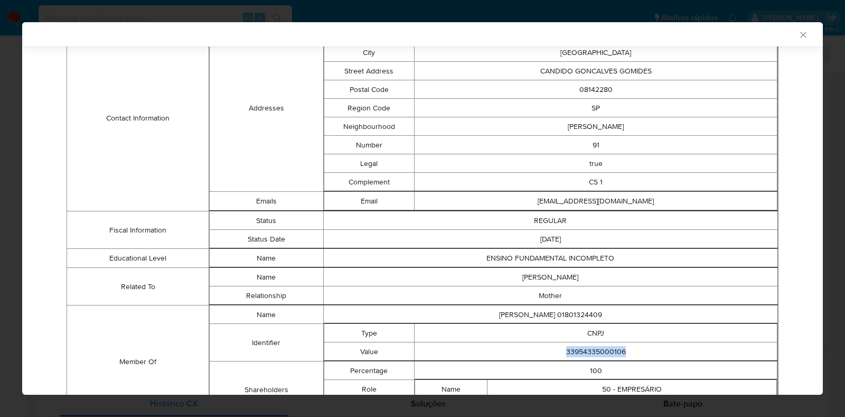
copy td "33954335000106"
click at [0, 174] on div "AML Data Collector Case Id - dQGflvOkq4Q0Hmms2pC6qOG2 Os dados detalhados abaix…" at bounding box center [422, 208] width 845 height 417
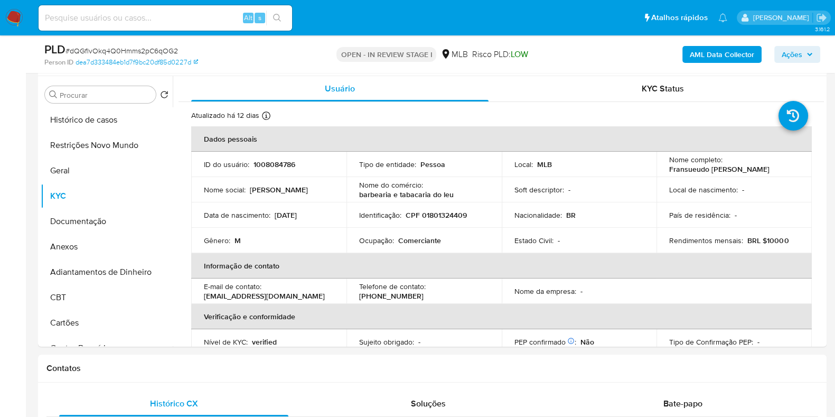
click at [781, 50] on button "Ações" at bounding box center [798, 54] width 46 height 17
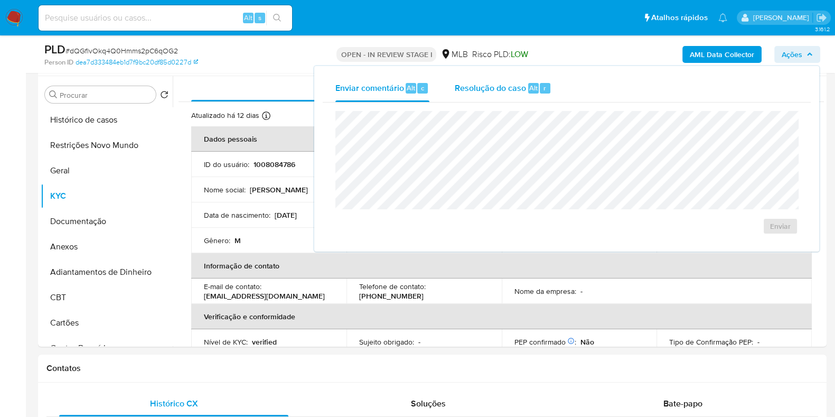
click at [504, 87] on span "Resolução do caso" at bounding box center [490, 87] width 71 height 12
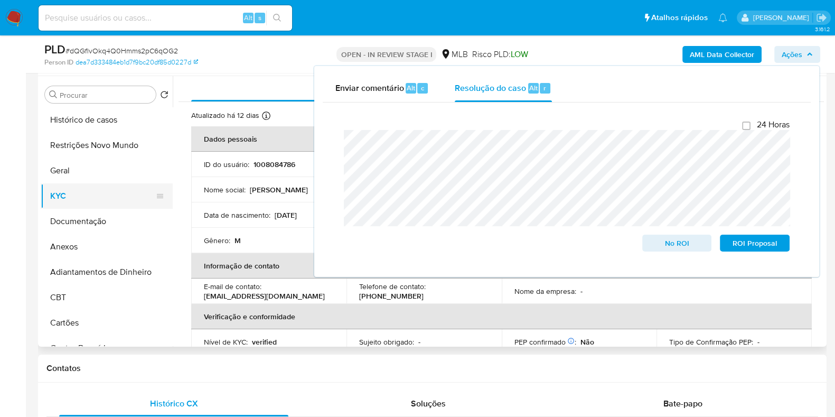
click at [82, 200] on button "KYC" at bounding box center [103, 195] width 124 height 25
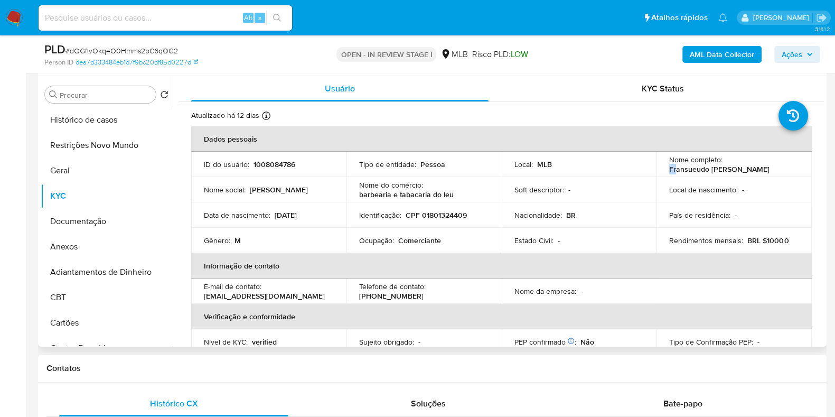
drag, startPoint x: 767, startPoint y: 167, endPoint x: 665, endPoint y: 174, distance: 101.6
click at [665, 174] on td "Nome completo : Fransueudo Ferreira da Silva" at bounding box center [734, 164] width 155 height 25
drag, startPoint x: 779, startPoint y: 173, endPoint x: 666, endPoint y: 168, distance: 113.7
click at [664, 171] on td "Nome completo : Fransueudo Ferreira da Silva" at bounding box center [734, 164] width 155 height 25
click at [666, 168] on td "Nome completo : Fransueudo Ferreira da Silva" at bounding box center [734, 164] width 155 height 25
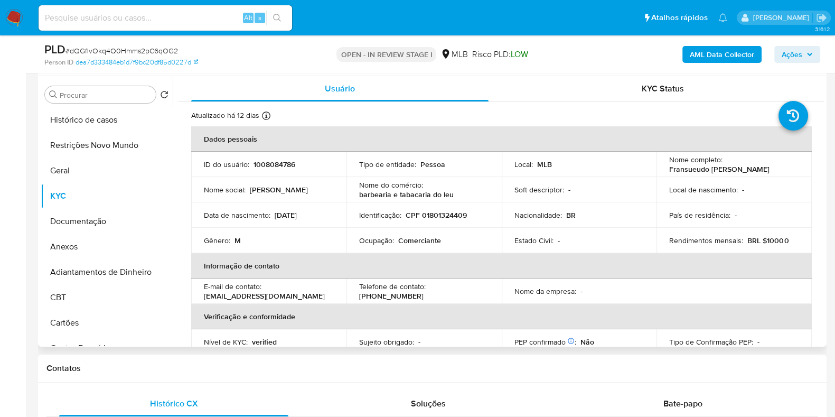
drag, startPoint x: 666, startPoint y: 167, endPoint x: 771, endPoint y: 172, distance: 105.8
click at [771, 172] on div "Nome completo : Fransueudo Ferreira da Silva" at bounding box center [734, 164] width 130 height 19
copy p "Fransueudo Ferreira da Silva"
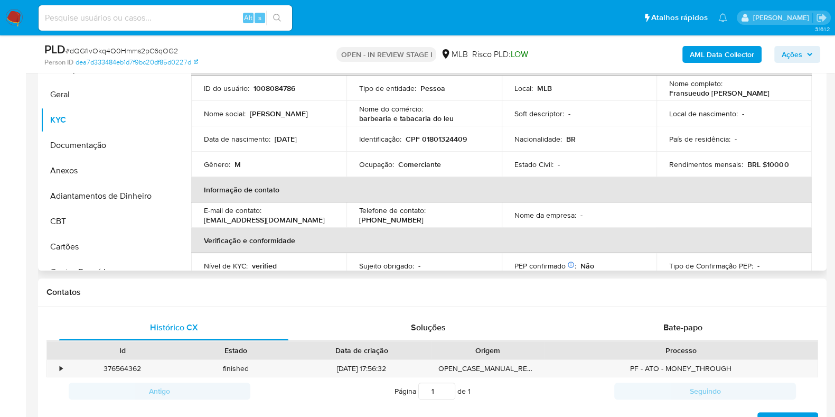
scroll to position [198, 0]
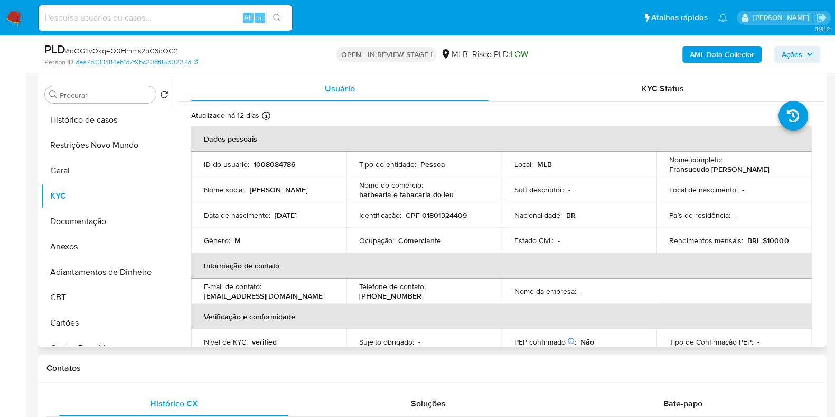
click at [443, 218] on p "CPF 01801324409" at bounding box center [436, 215] width 61 height 10
copy p "01801324409"
click at [97, 145] on button "Restrições Novo Mundo" at bounding box center [103, 145] width 124 height 25
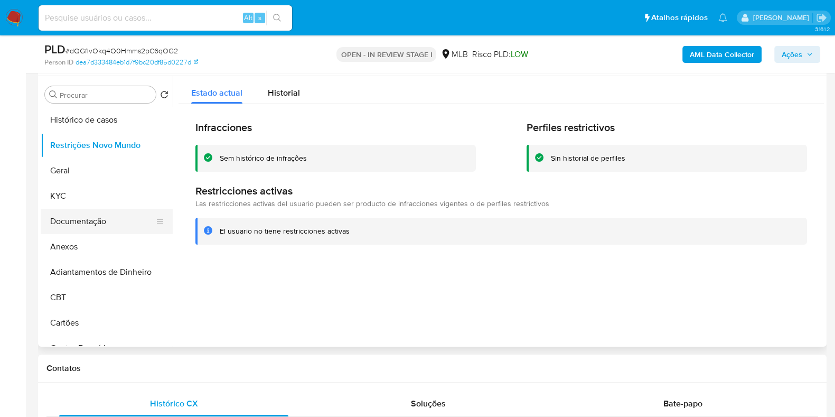
click at [99, 212] on button "Documentação" at bounding box center [103, 221] width 124 height 25
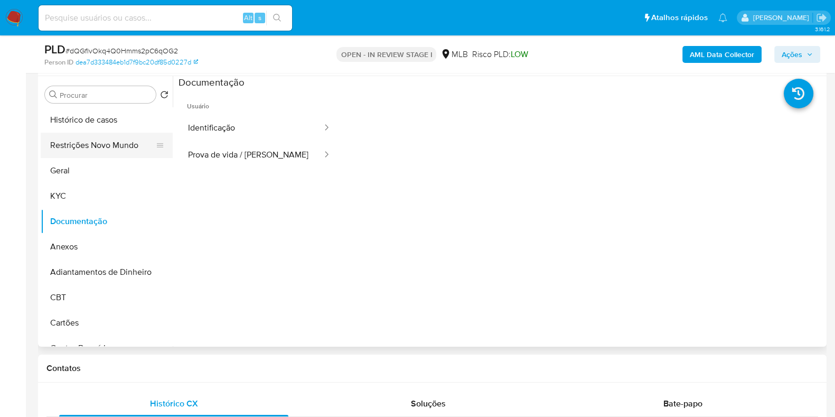
click at [104, 142] on button "Restrições Novo Mundo" at bounding box center [103, 145] width 124 height 25
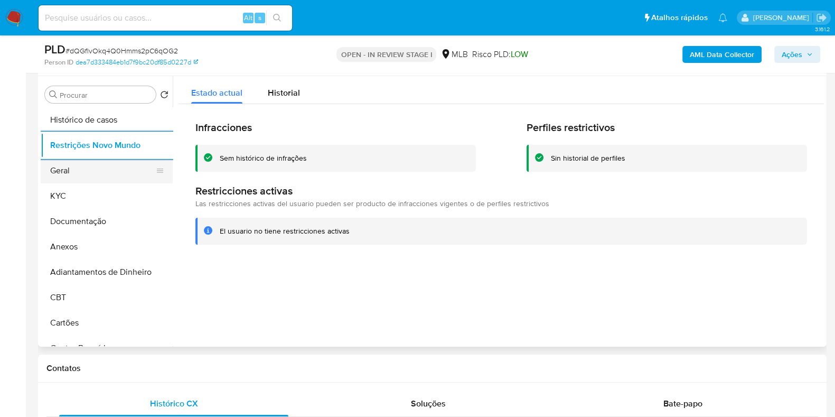
click at [68, 174] on button "Geral" at bounding box center [103, 170] width 124 height 25
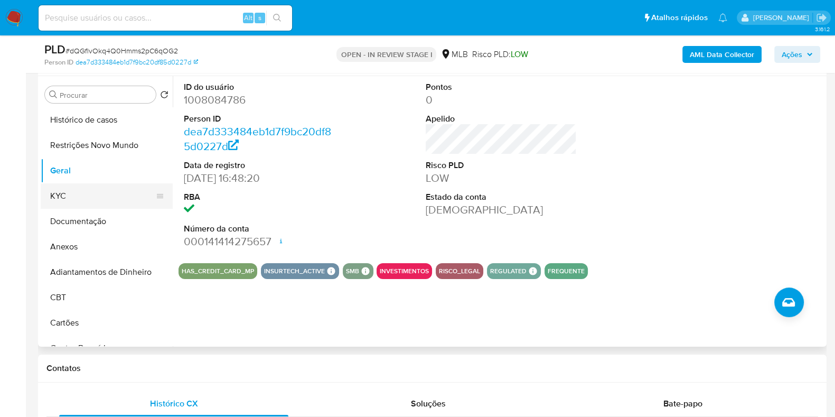
click at [74, 195] on button "KYC" at bounding box center [103, 195] width 124 height 25
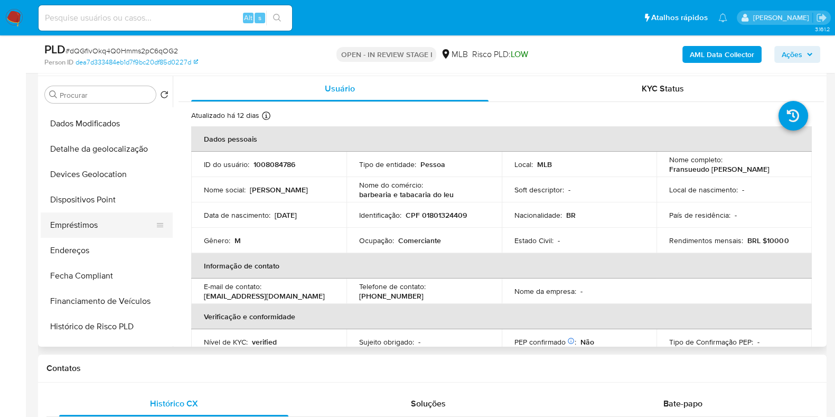
scroll to position [264, 0]
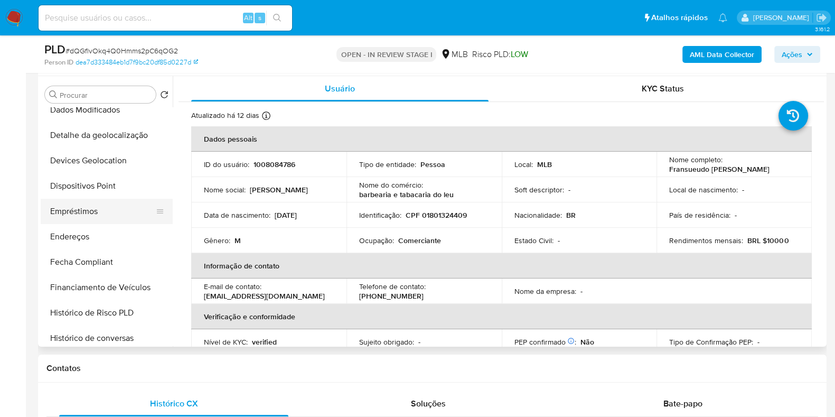
click at [101, 212] on button "Empréstimos" at bounding box center [103, 211] width 124 height 25
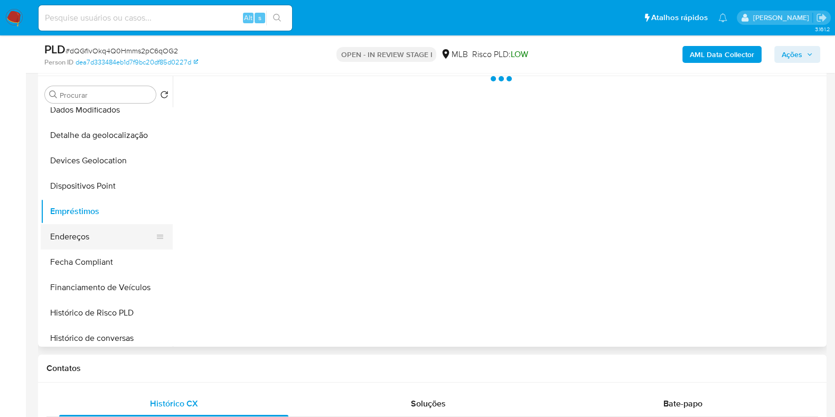
click at [98, 236] on button "Endereços" at bounding box center [103, 236] width 124 height 25
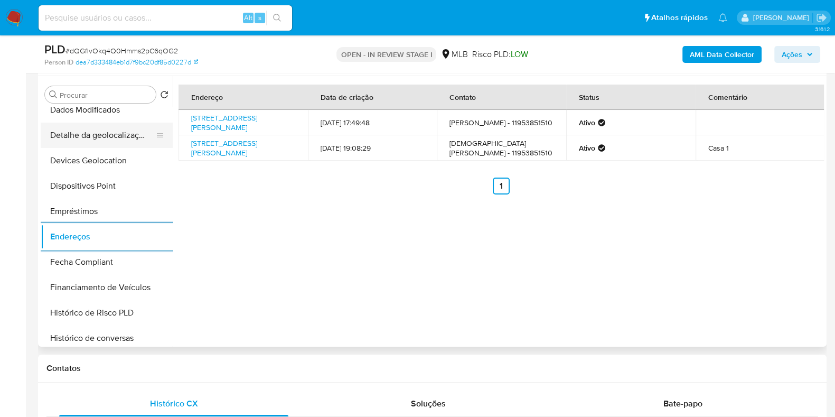
click at [122, 137] on button "Detalhe da geolocalização" at bounding box center [103, 135] width 124 height 25
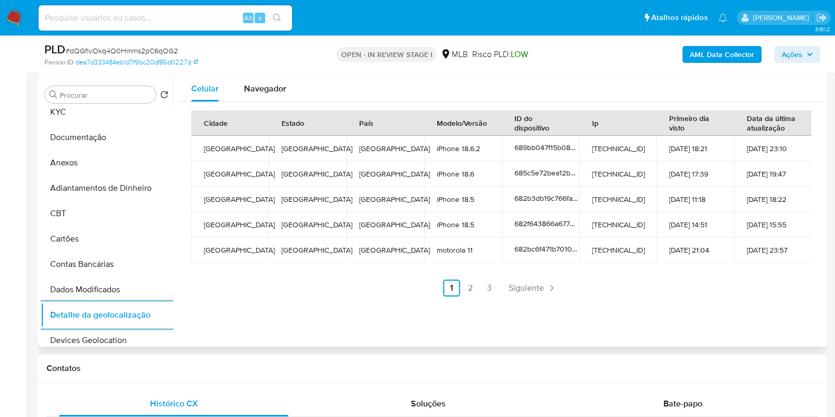
scroll to position [0, 0]
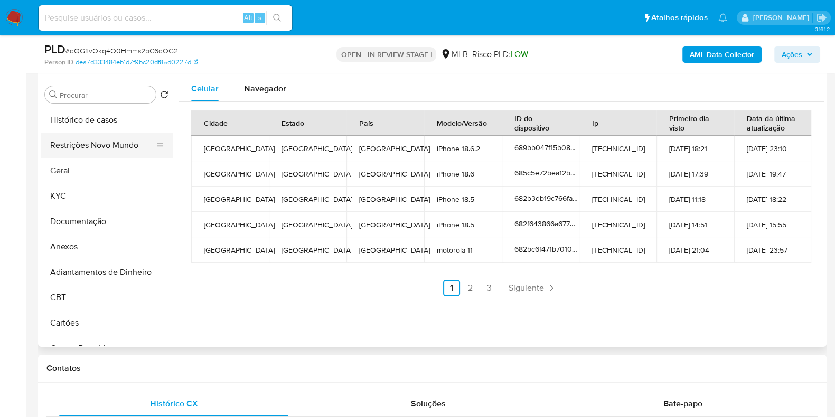
click at [120, 135] on button "Restrições Novo Mundo" at bounding box center [103, 145] width 124 height 25
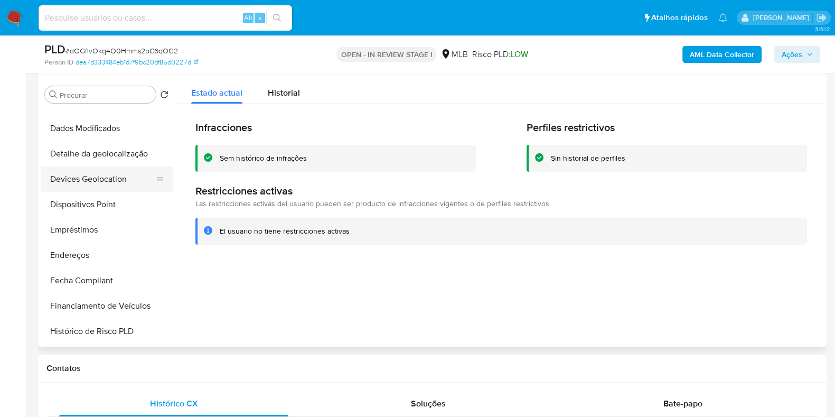
scroll to position [264, 0]
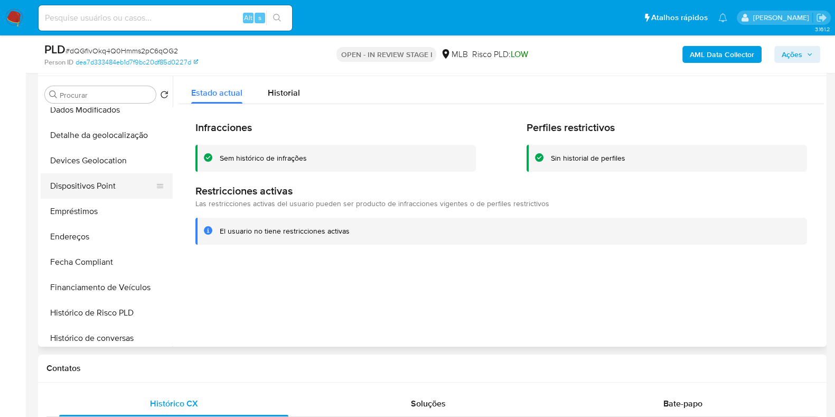
click at [101, 184] on button "Dispositivos Point" at bounding box center [103, 185] width 124 height 25
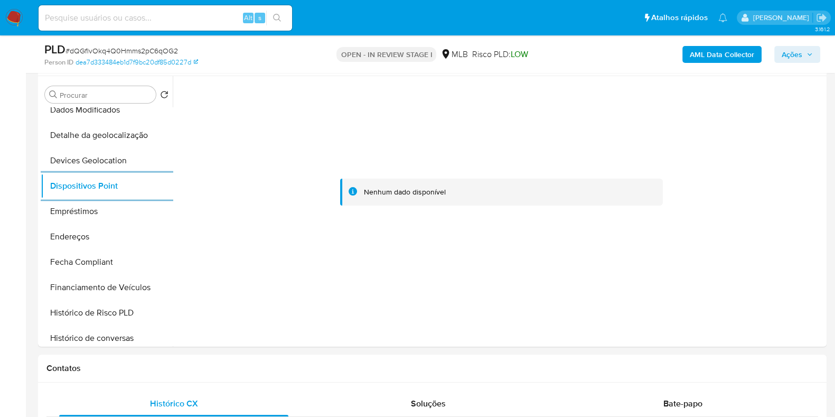
click at [678, 70] on div "PLD # dQGflvOkq4Q0Hmms2pC6qOG2 Person ID dea7d333484eb1d7f9bc20df85d0227d OPEN …" at bounding box center [432, 54] width 789 height 38
click at [691, 61] on b "AML Data Collector" at bounding box center [722, 54] width 64 height 17
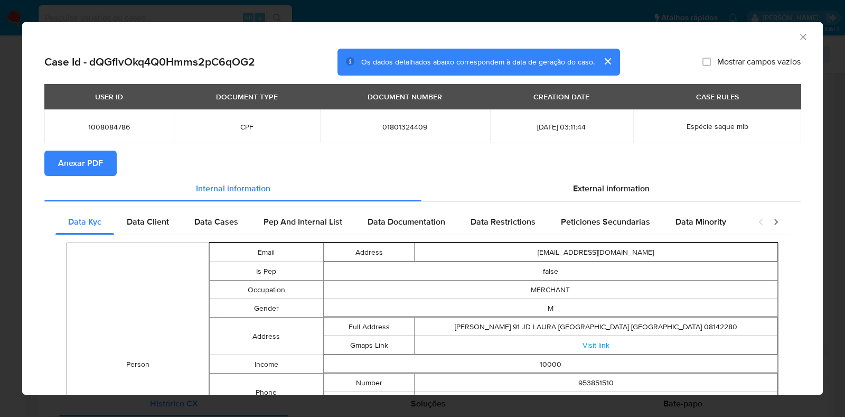
click at [88, 165] on span "Anexar PDF" at bounding box center [80, 163] width 45 height 23
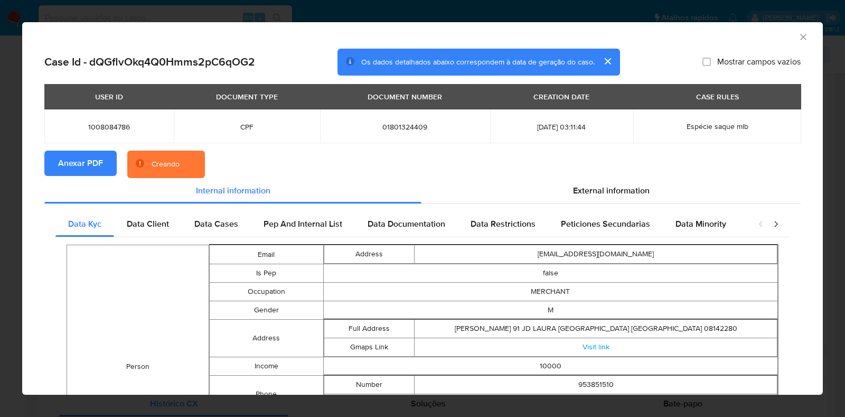
click at [0, 145] on div "AML Data Collector Case Id - dQGflvOkq4Q0Hmms2pC6qOG2 Os dados detalhados abaix…" at bounding box center [422, 208] width 845 height 417
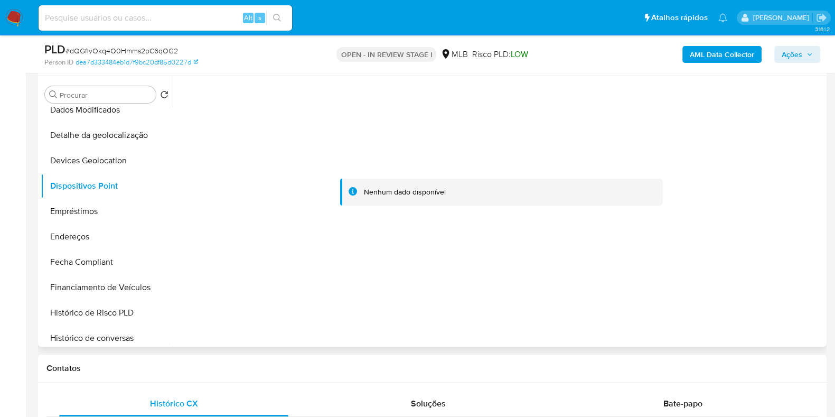
scroll to position [0, 0]
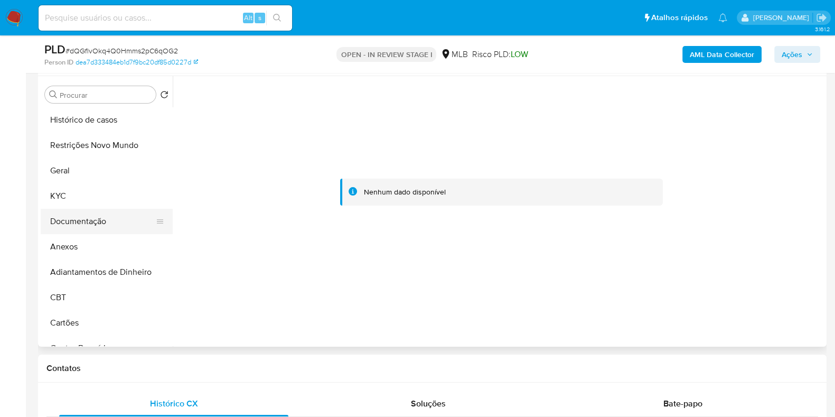
click at [82, 209] on button "Documentação" at bounding box center [103, 221] width 124 height 25
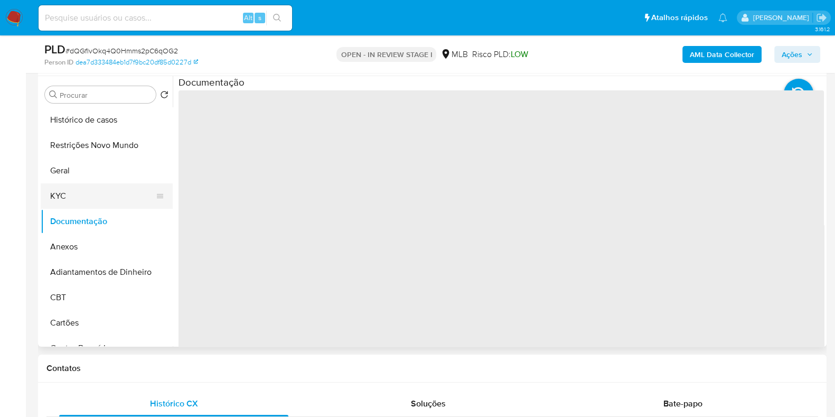
click at [87, 202] on button "KYC" at bounding box center [103, 195] width 124 height 25
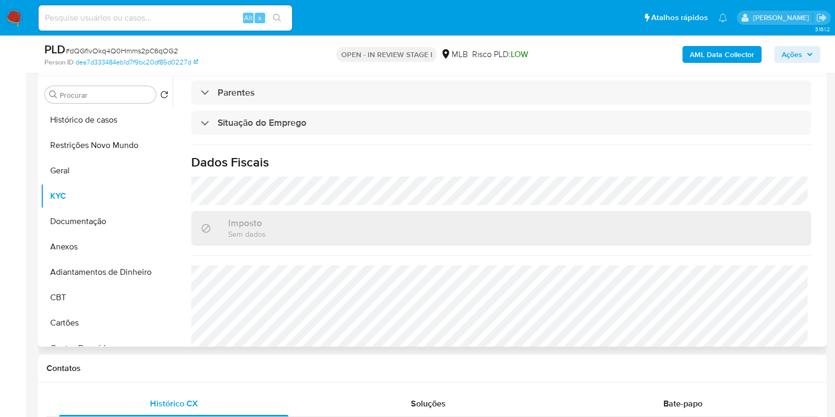
scroll to position [459, 0]
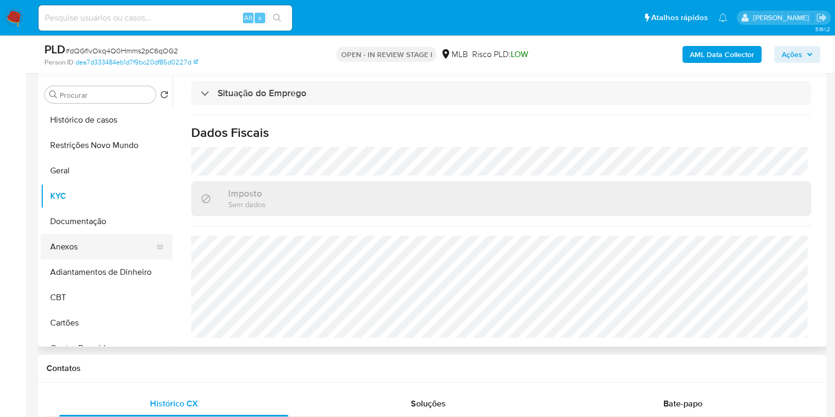
click at [97, 235] on button "Anexos" at bounding box center [103, 246] width 124 height 25
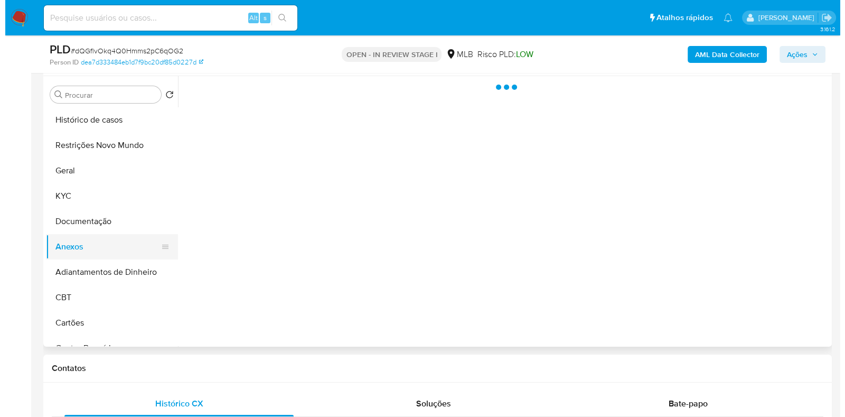
scroll to position [0, 0]
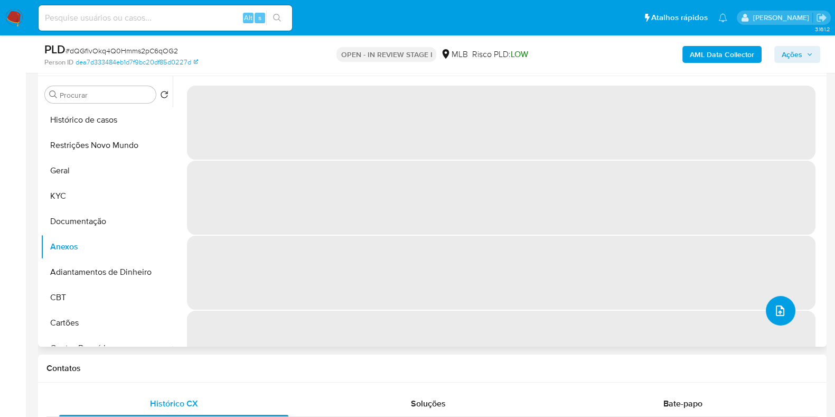
click at [780, 303] on button "upload-file" at bounding box center [781, 311] width 30 height 30
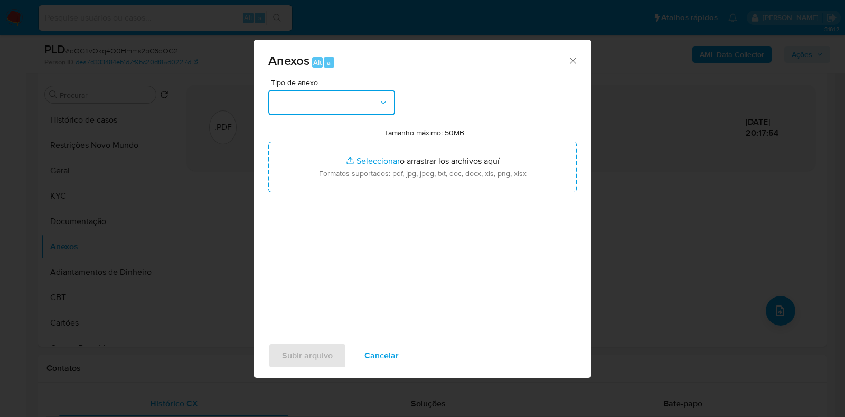
click at [359, 99] on button "button" at bounding box center [331, 102] width 127 height 25
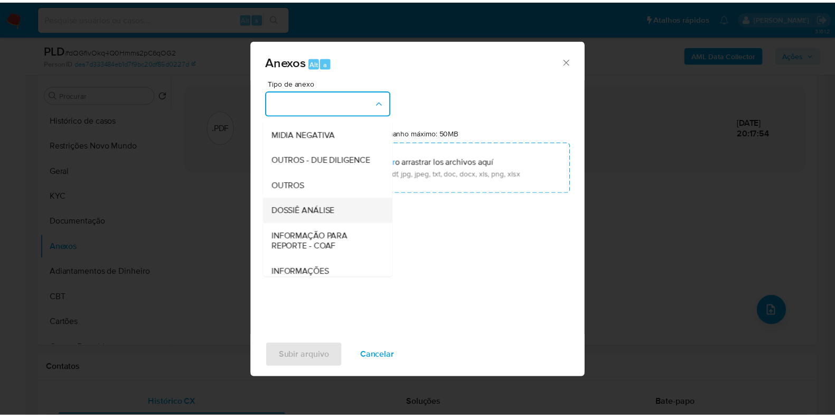
scroll to position [163, 0]
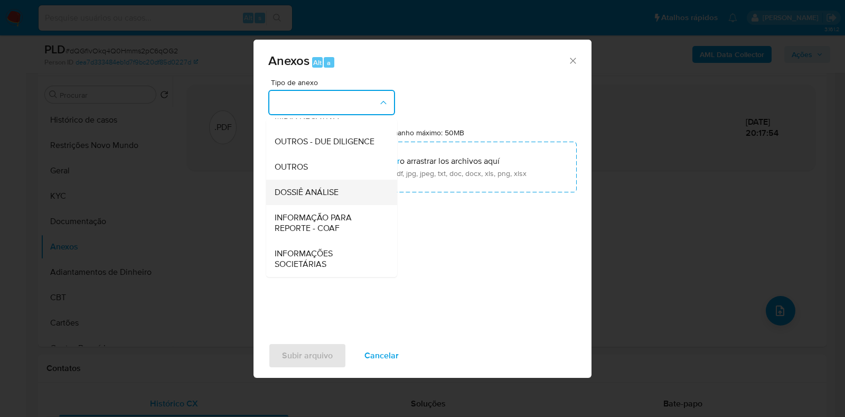
click at [320, 189] on span "DOSSIÊ ANÁLISE" at bounding box center [307, 192] width 64 height 11
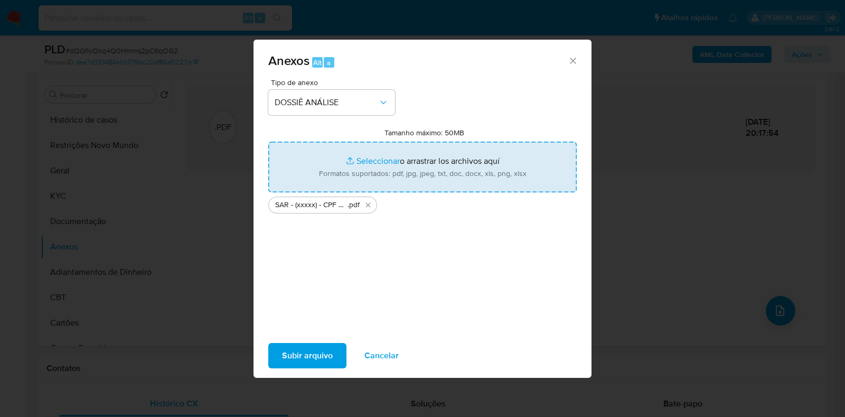
type input "C:\fakepath\Mulan 1008084786_2025_09_29_12_03_39.xlsx"
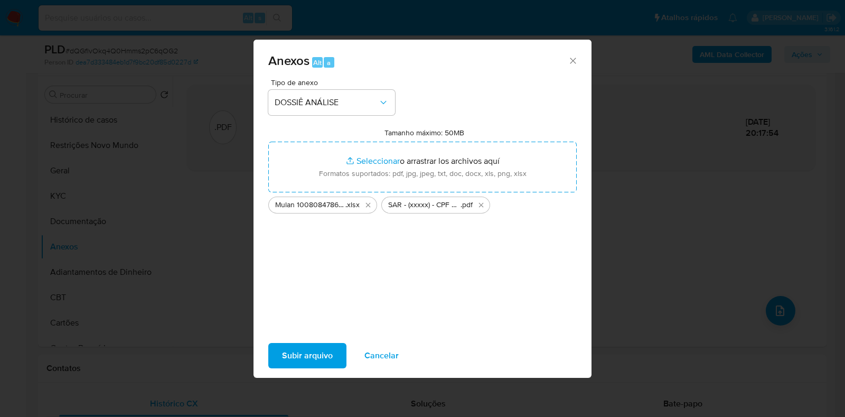
click at [300, 357] on span "Subir arquivo" at bounding box center [307, 355] width 51 height 23
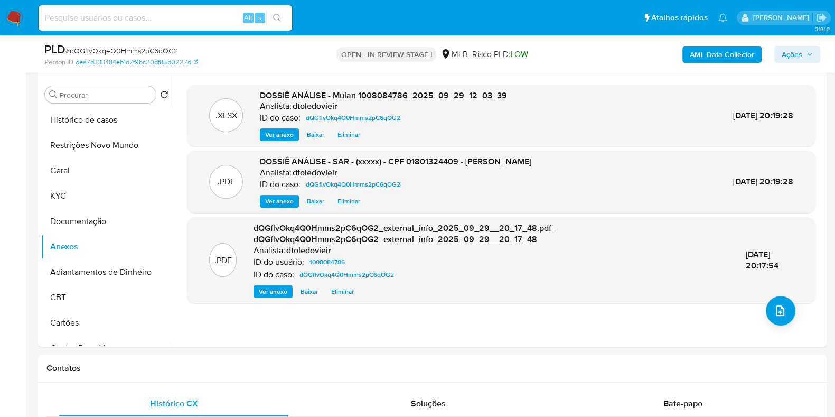
click at [797, 54] on span "Ações" at bounding box center [792, 54] width 21 height 17
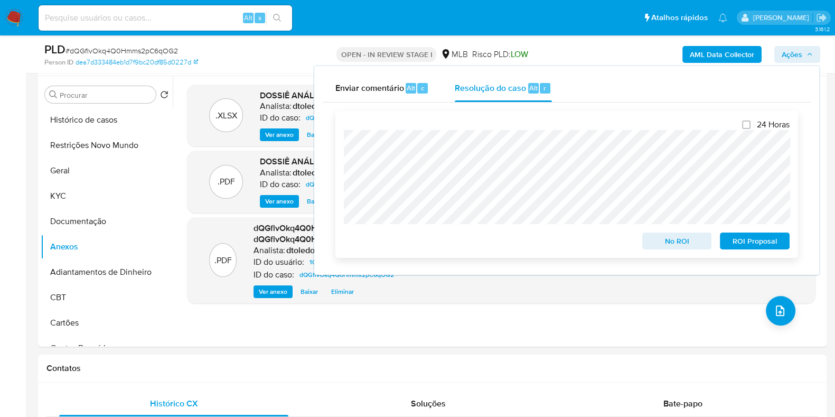
click at [740, 240] on span "ROI Proposal" at bounding box center [755, 241] width 55 height 15
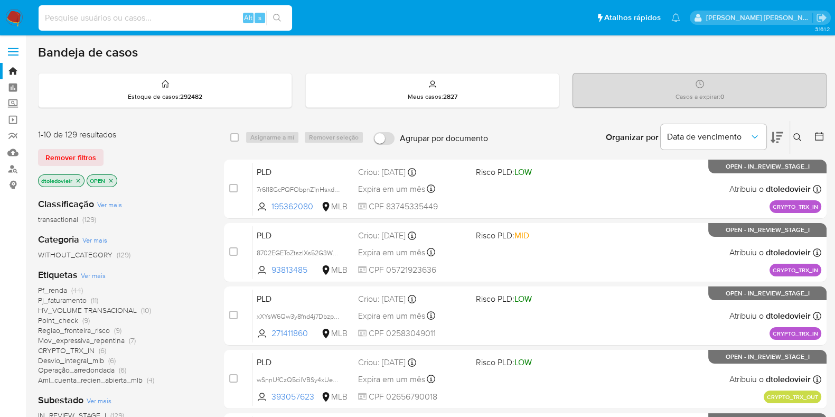
click at [111, 21] on input at bounding box center [166, 18] width 254 height 14
paste input "2286375751"
click at [280, 16] on icon "search-icon" at bounding box center [277, 18] width 8 height 8
click at [172, 21] on input "2286375751" at bounding box center [166, 18] width 254 height 14
type input "2286375751"
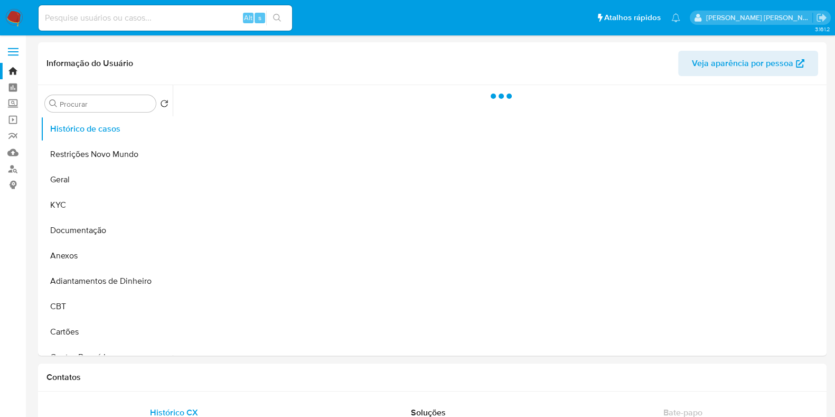
select select "10"
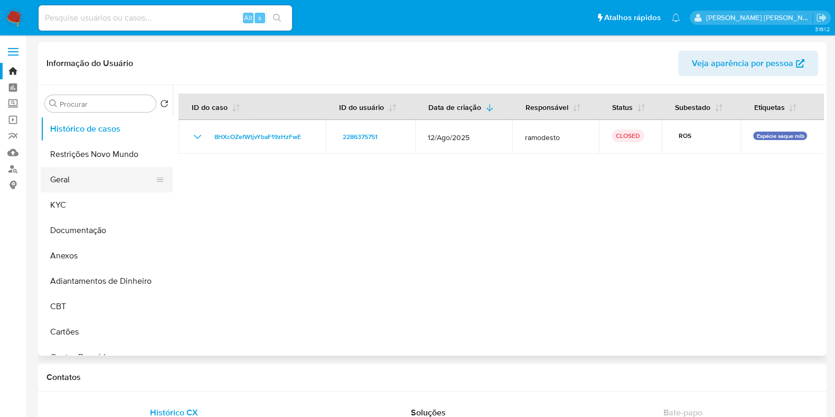
click at [107, 176] on button "Geral" at bounding box center [103, 179] width 124 height 25
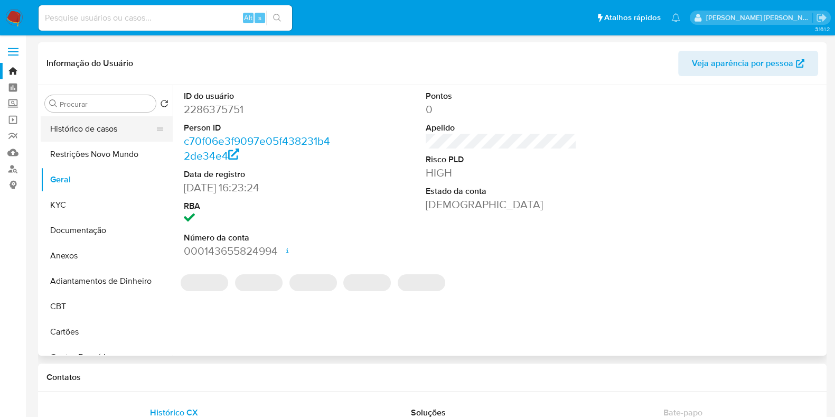
click at [99, 135] on button "Histórico de casos" at bounding box center [103, 128] width 124 height 25
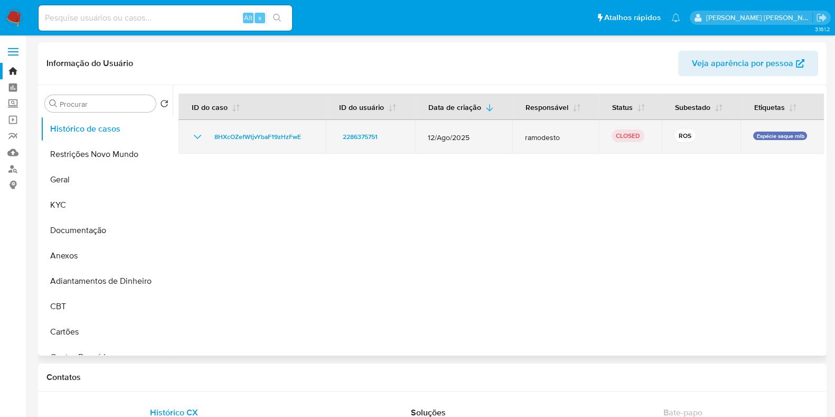
click at [202, 138] on icon "Mostrar/Ocultar" at bounding box center [197, 137] width 13 height 13
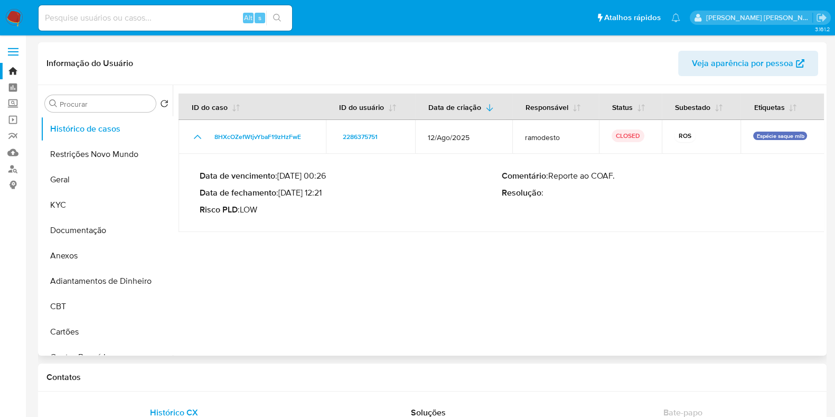
drag, startPoint x: 327, startPoint y: 192, endPoint x: 283, endPoint y: 193, distance: 44.4
click at [283, 193] on p "Data de fechamento : 02/09/2025 12:21" at bounding box center [351, 193] width 302 height 11
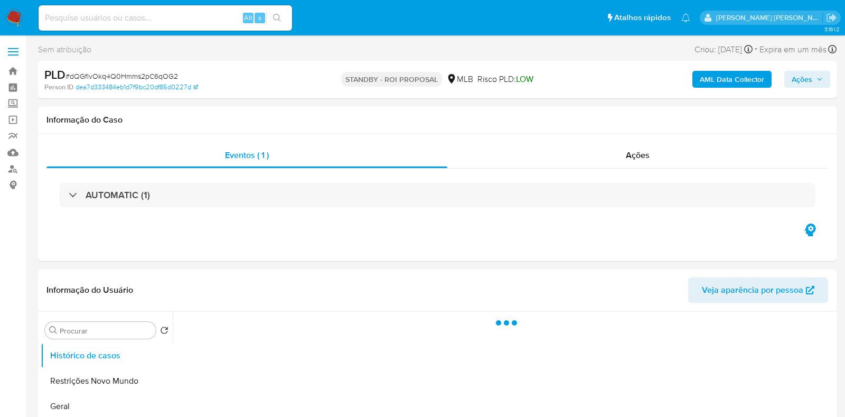
select select "10"
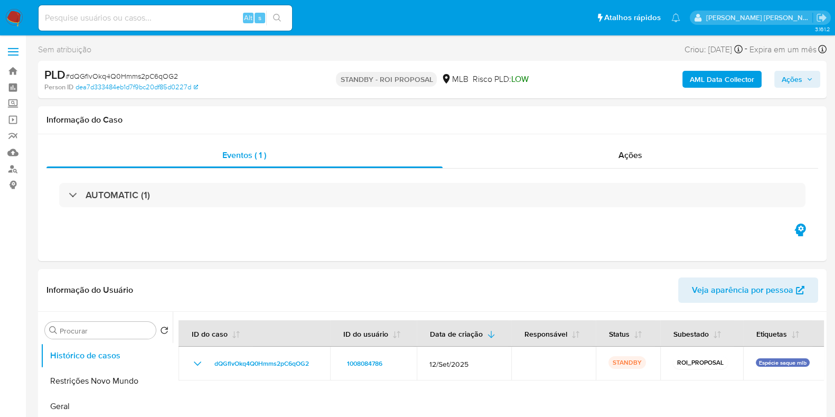
click at [14, 20] on img at bounding box center [14, 18] width 18 height 18
